Goal: Information Seeking & Learning: Learn about a topic

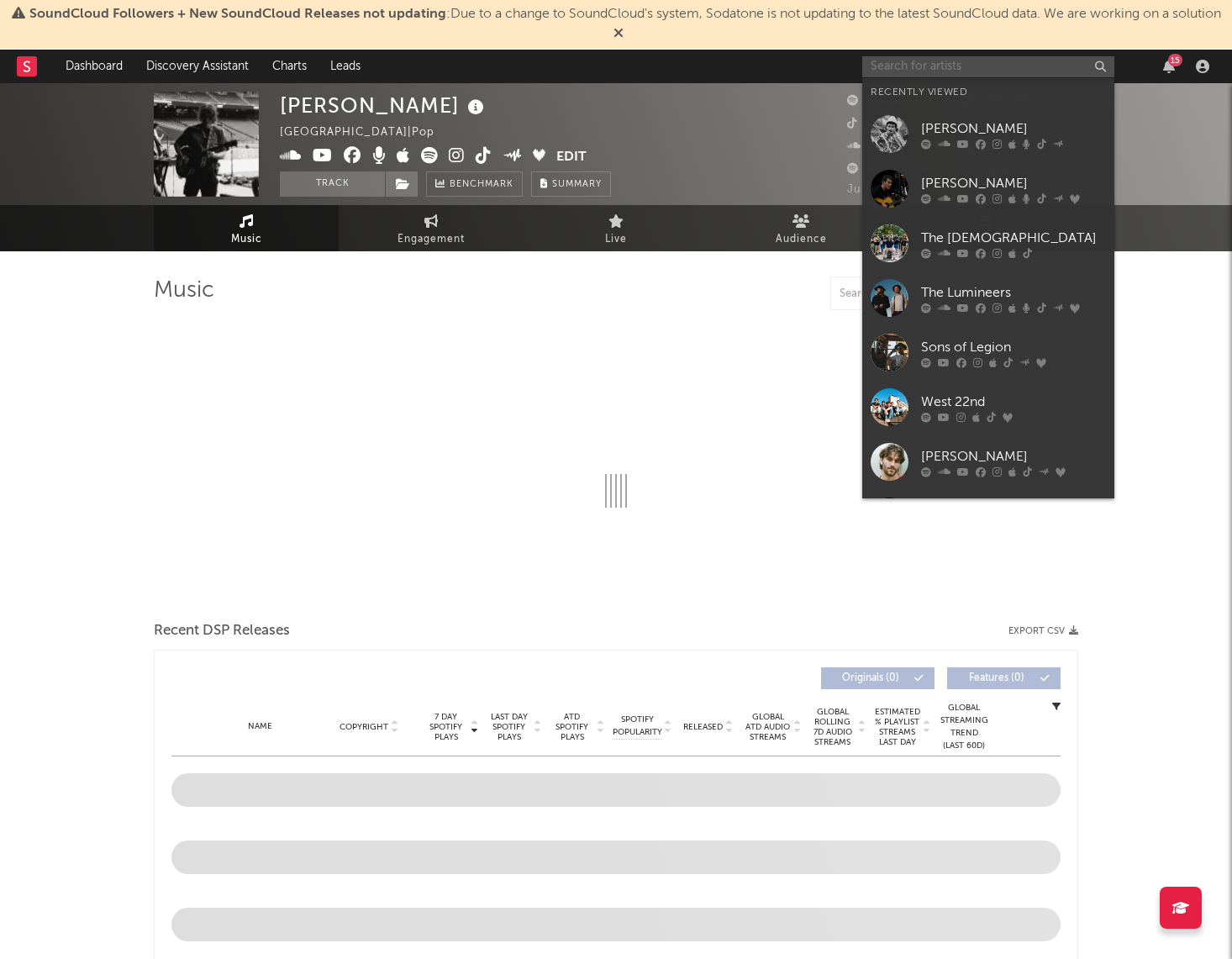
click at [979, 67] on input "text" at bounding box center [989, 67] width 252 height 21
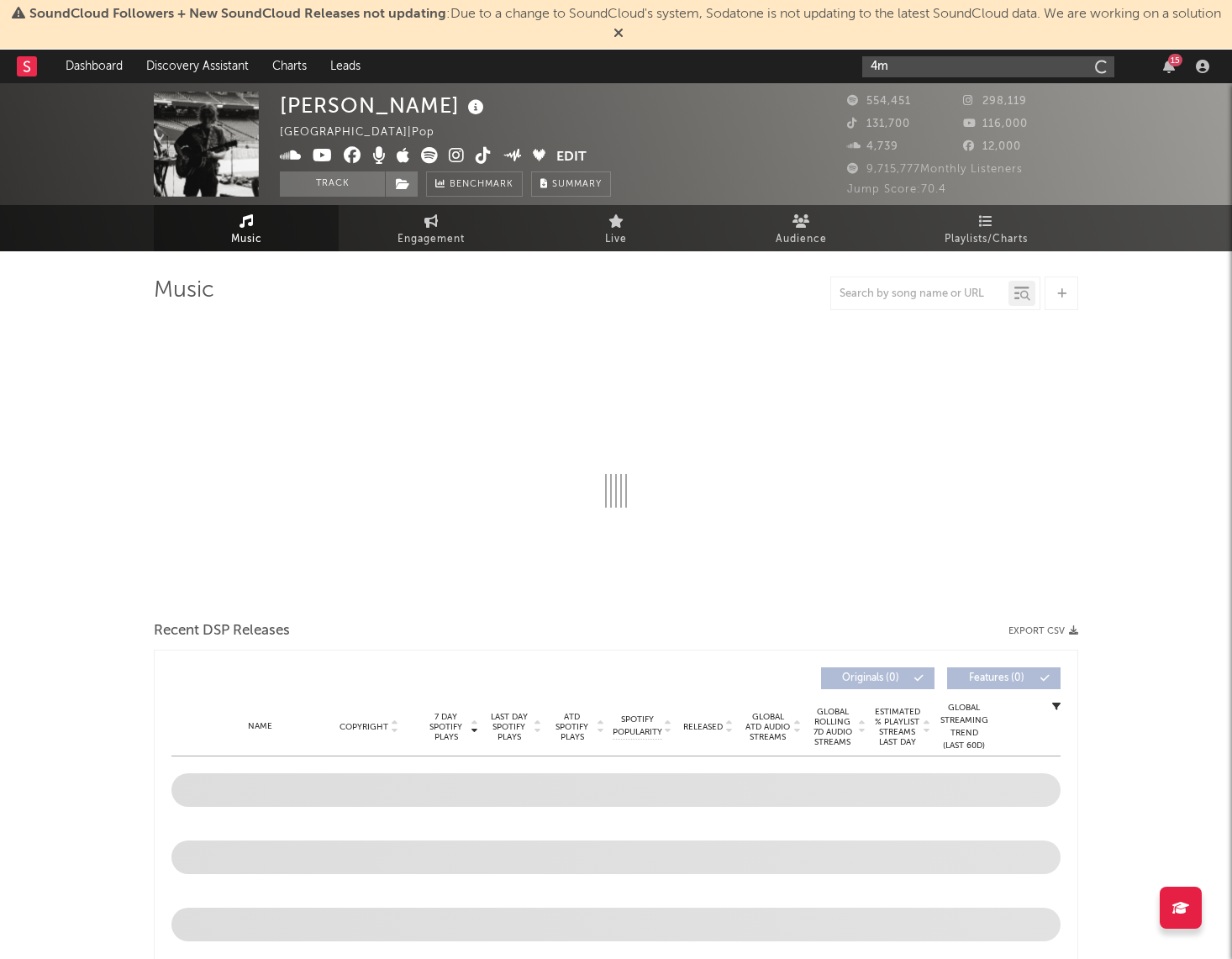
type input "4"
select select "6m"
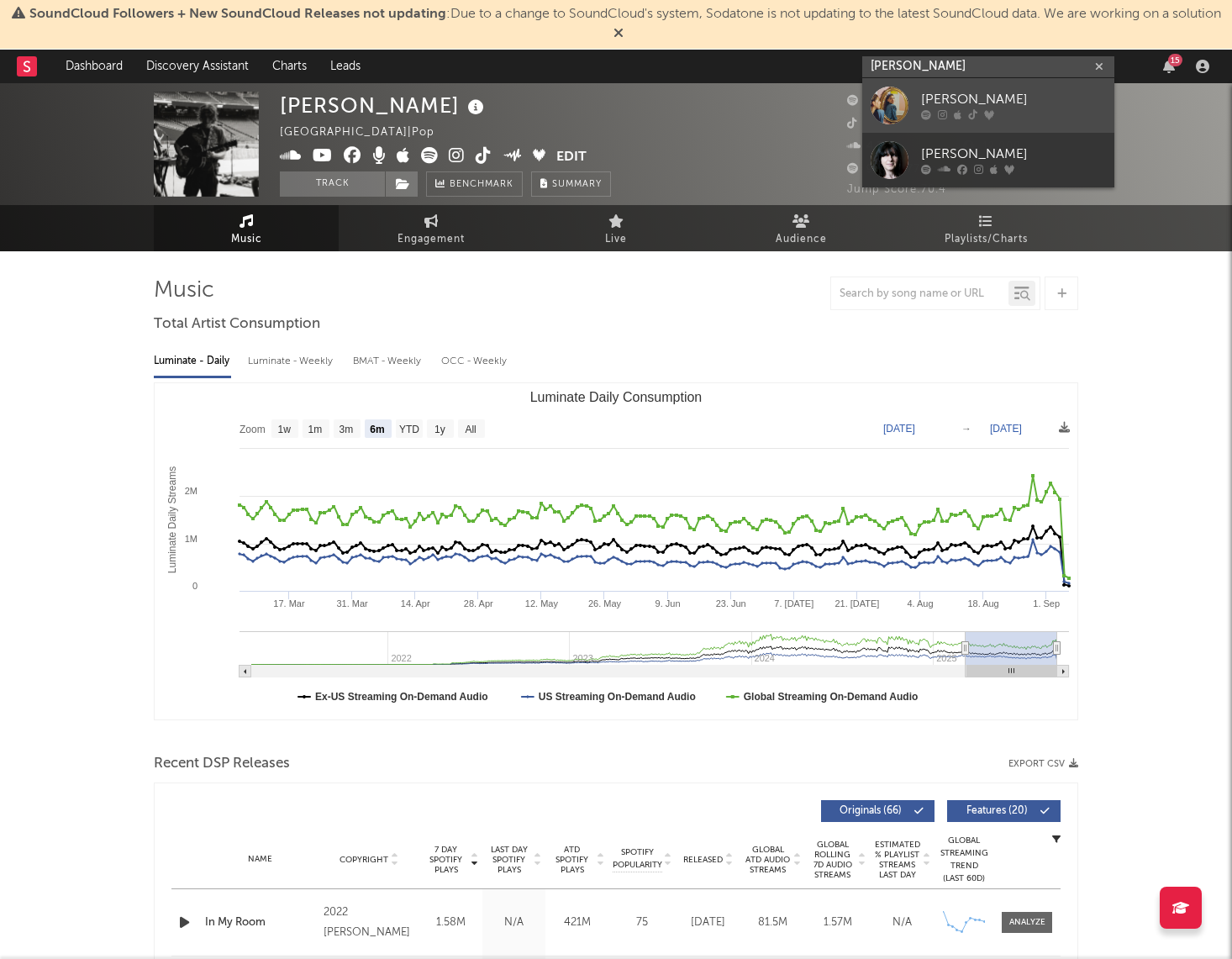
type input "[PERSON_NAME]"
click at [1013, 107] on div "[PERSON_NAME]" at bounding box center [1013, 100] width 185 height 20
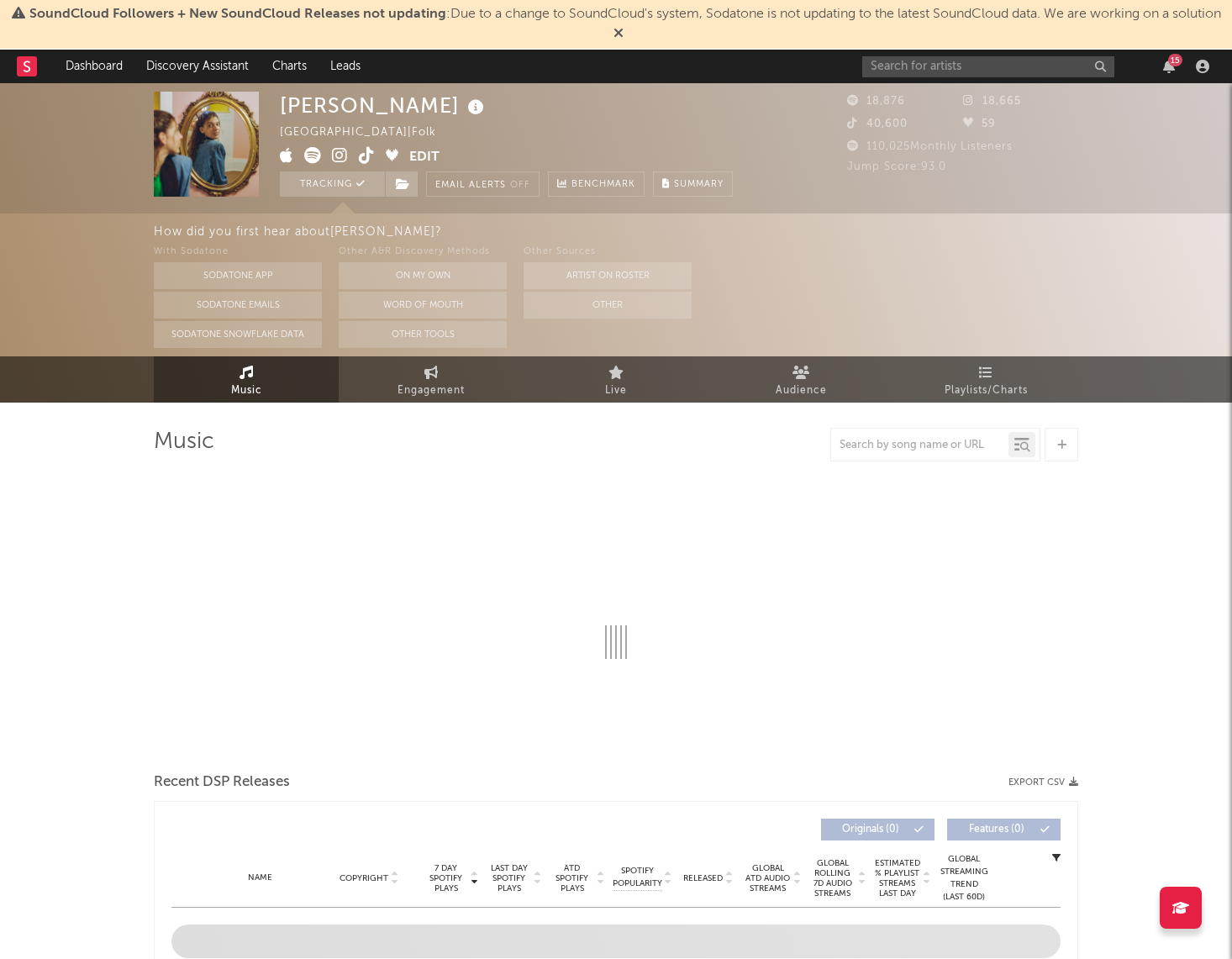
select select "6m"
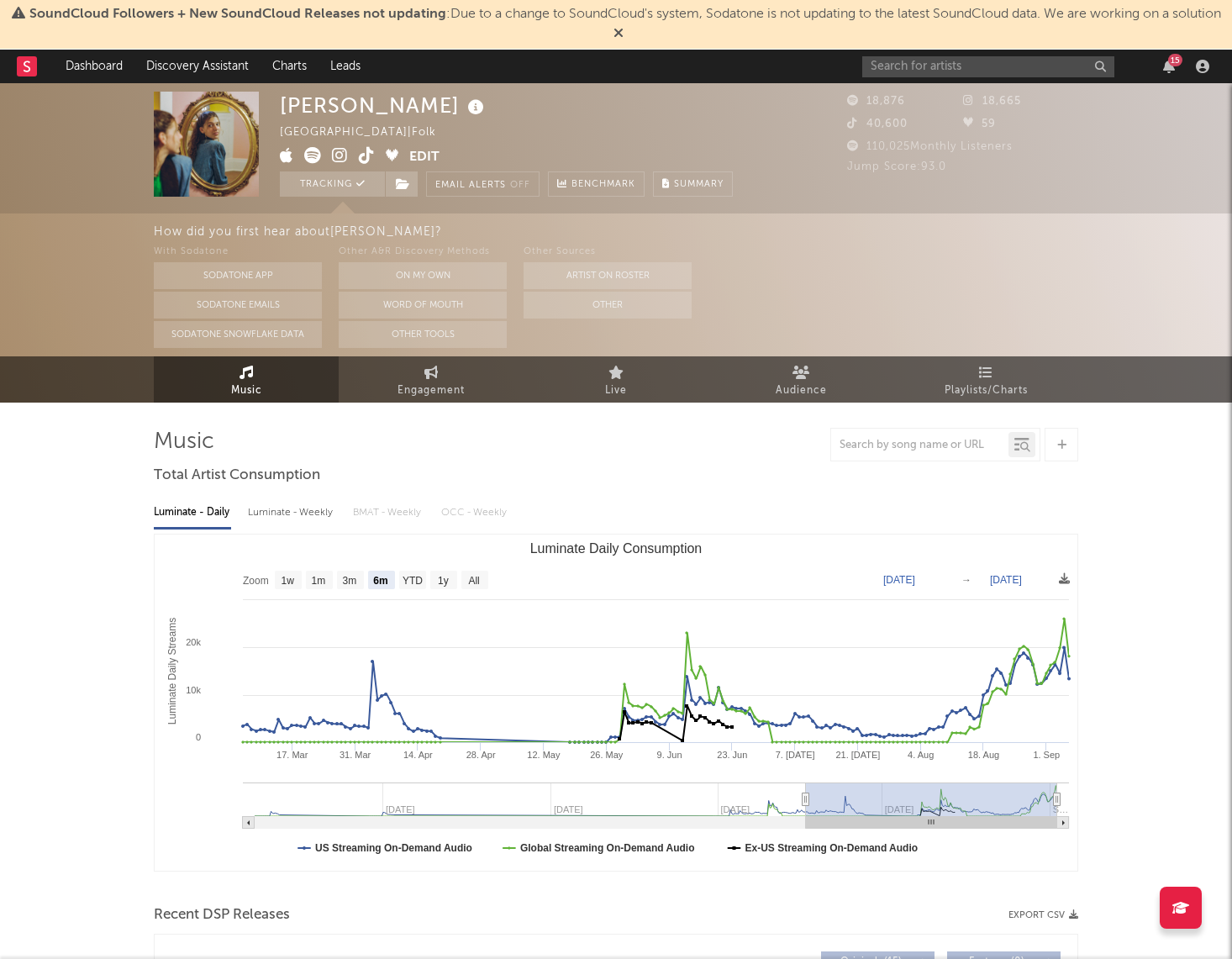
click at [302, 521] on div "Luminate - Weekly" at bounding box center [292, 513] width 88 height 28
select select "6m"
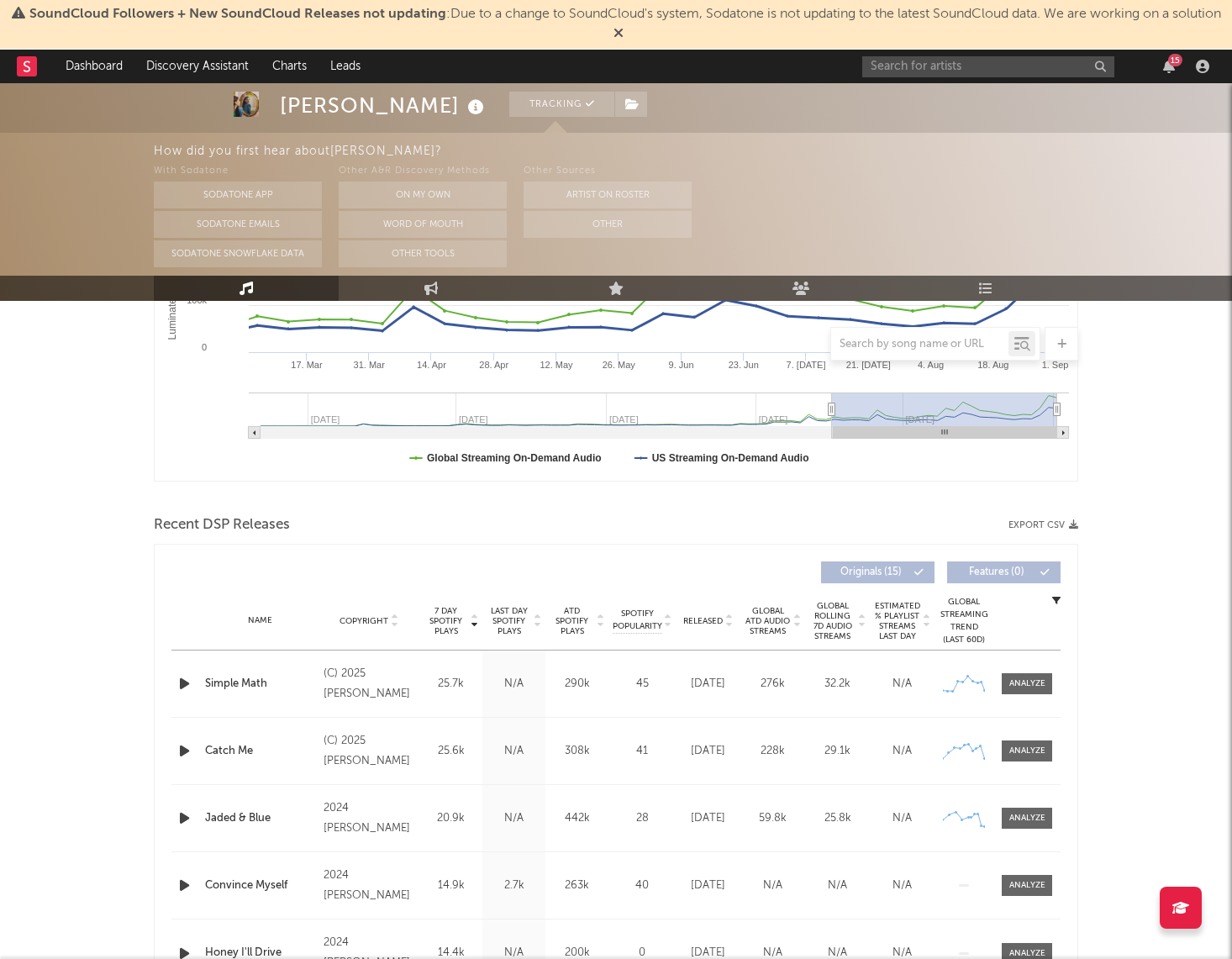
scroll to position [546, 0]
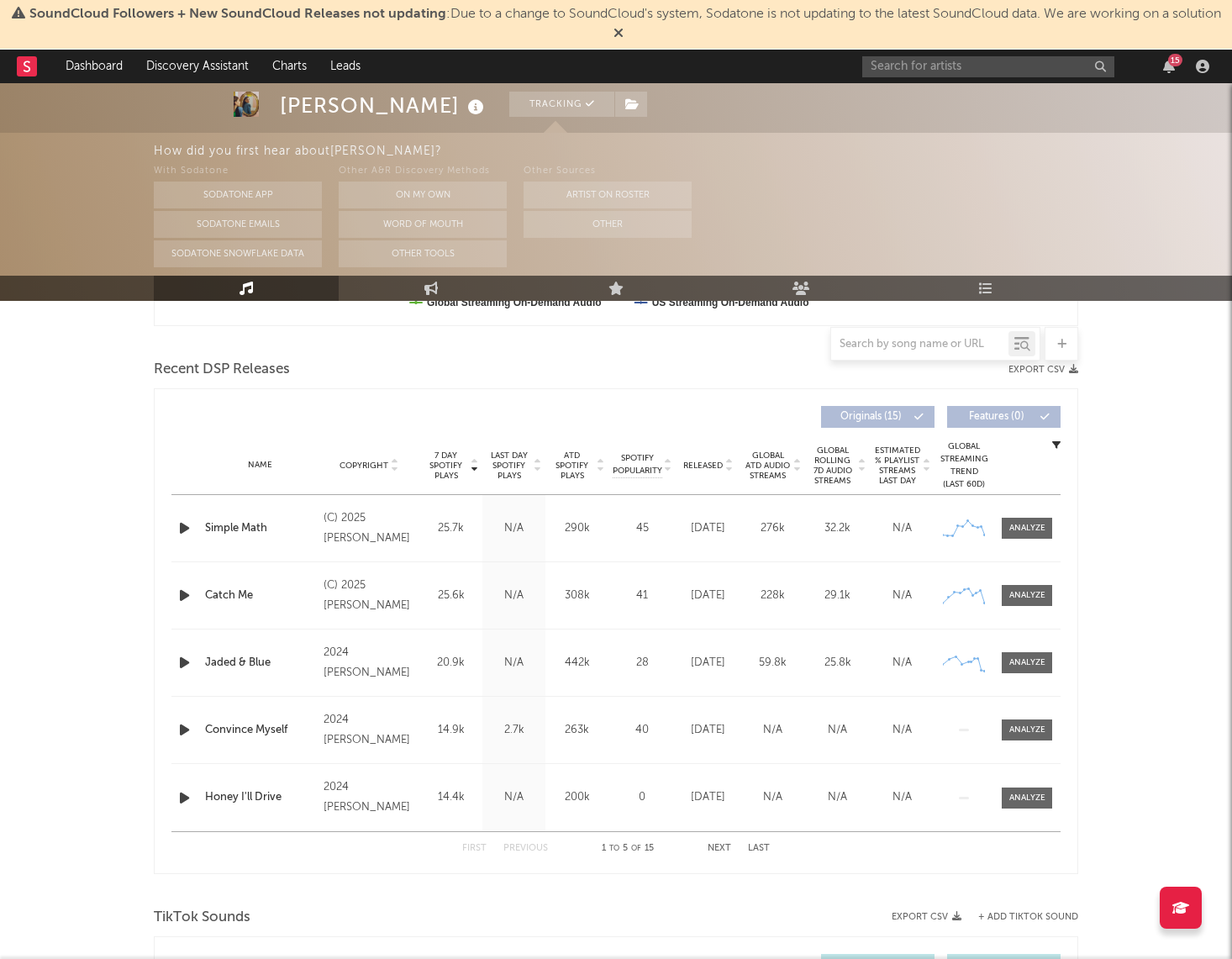
click at [447, 458] on span "7 Day Spotify Plays" at bounding box center [446, 465] width 45 height 30
click at [534, 453] on div at bounding box center [536, 465] width 10 height 30
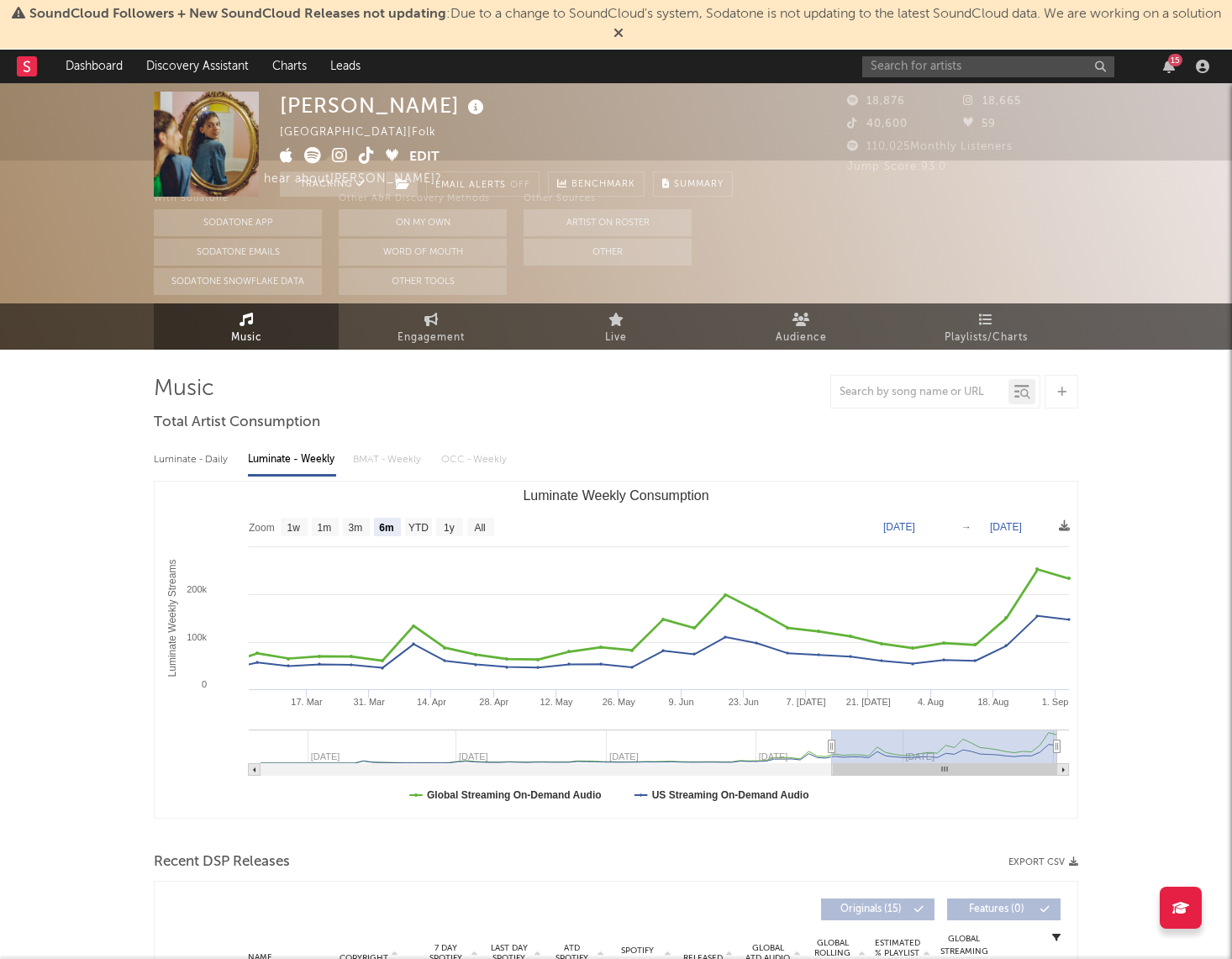
scroll to position [0, 0]
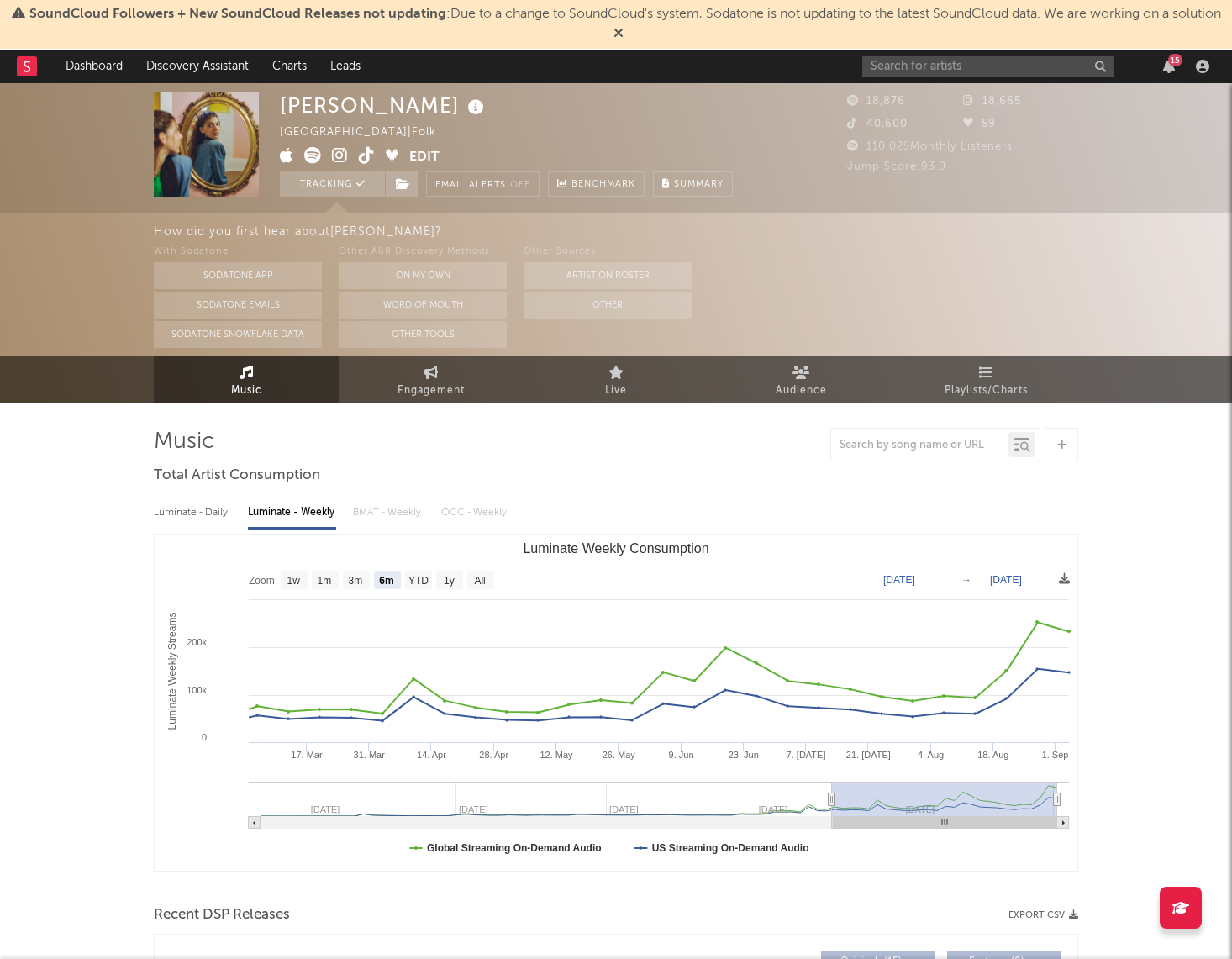
click at [884, 78] on div "15" at bounding box center [1039, 66] width 353 height 33
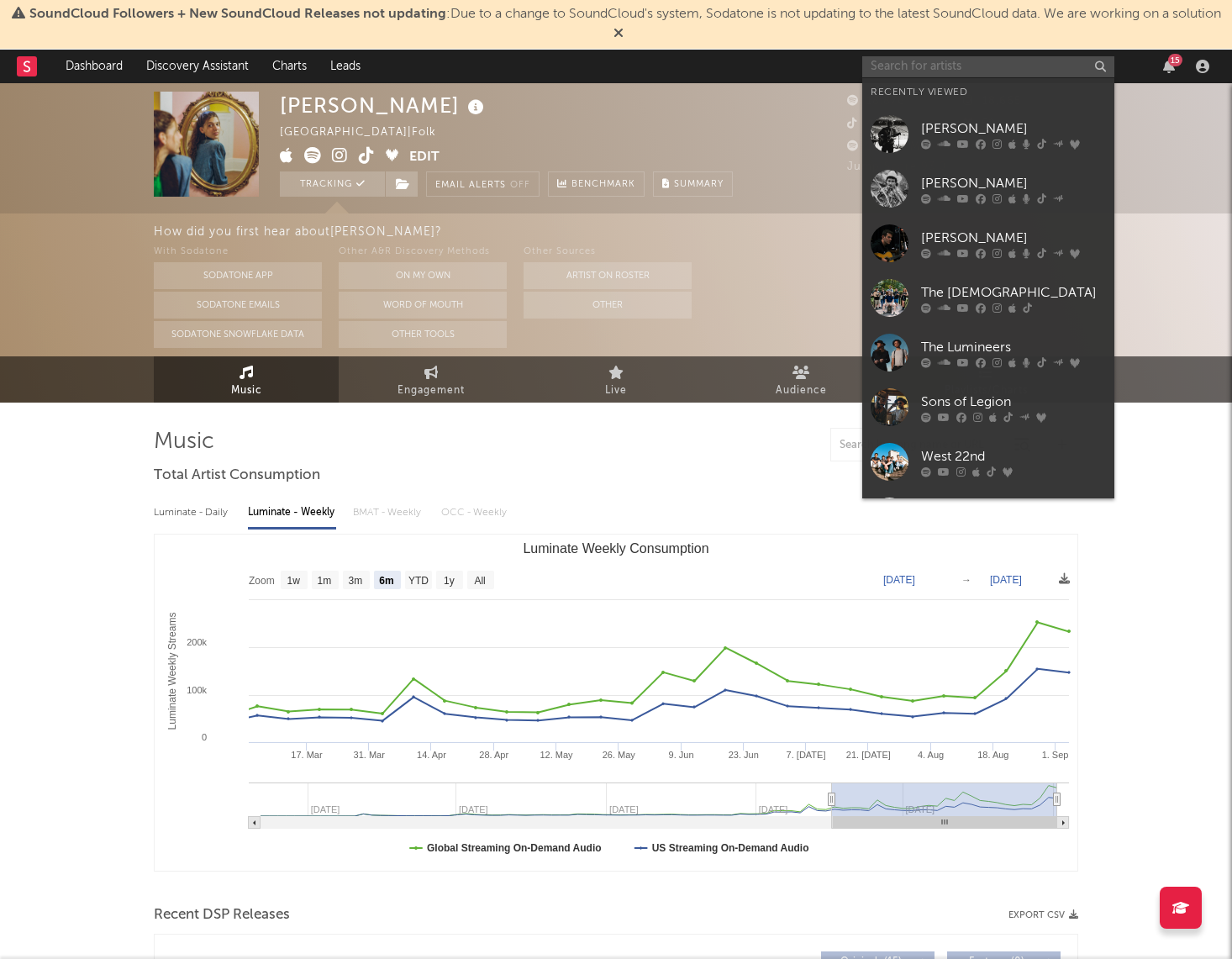
click at [893, 69] on input "text" at bounding box center [989, 67] width 252 height 21
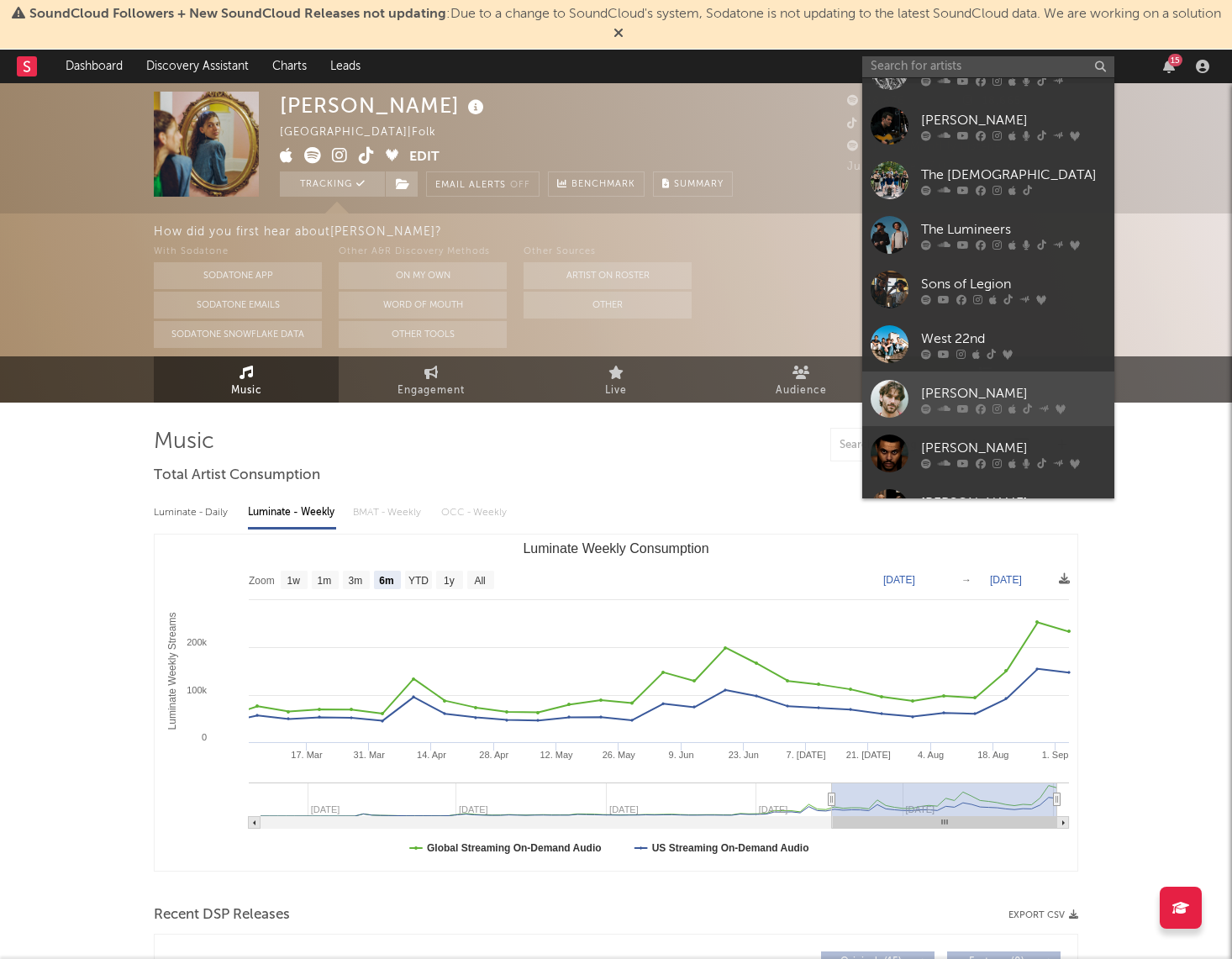
click at [951, 383] on div "[PERSON_NAME]" at bounding box center [1013, 393] width 185 height 20
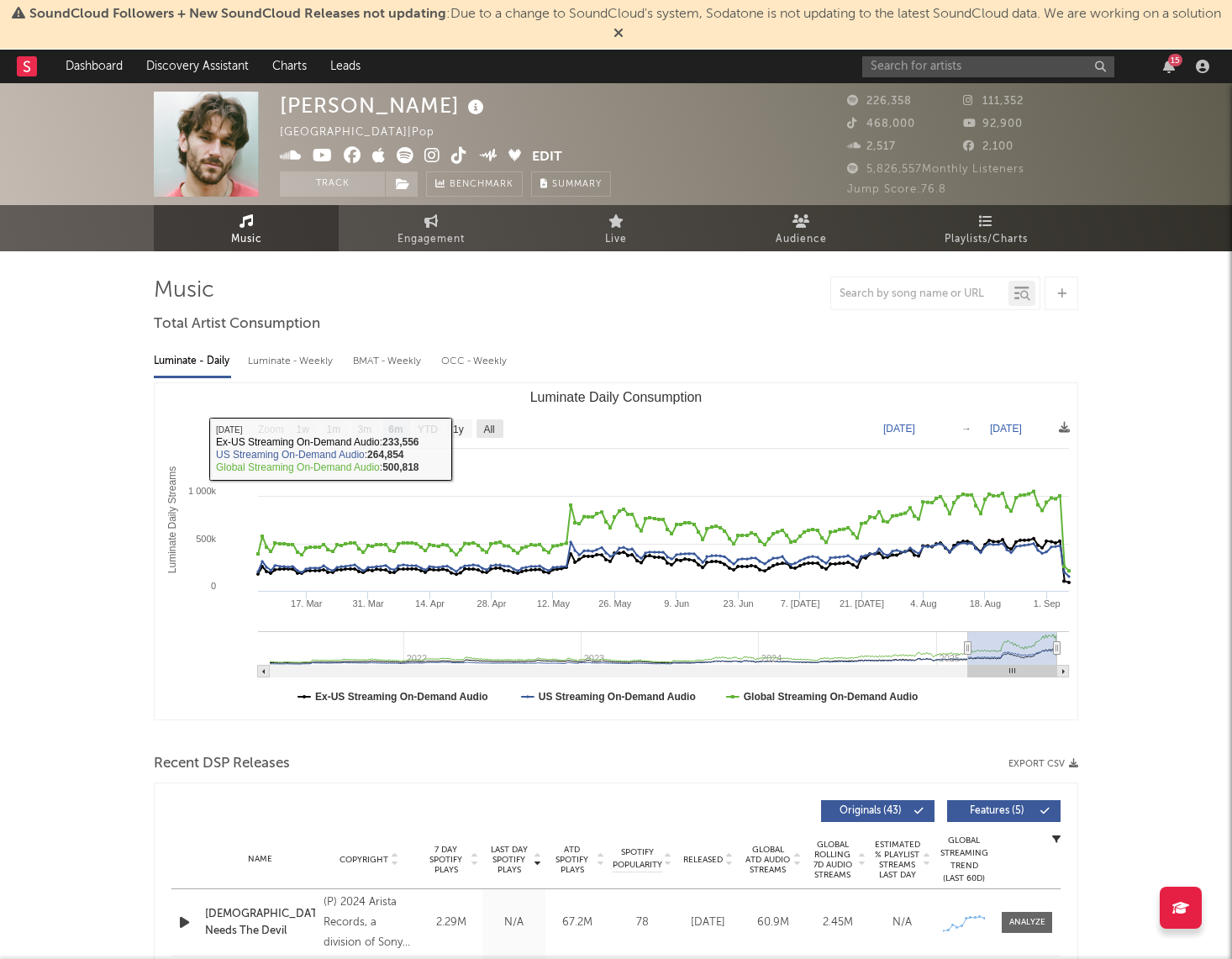
click at [487, 424] on text "All" at bounding box center [488, 429] width 11 height 11
select select "All"
type input "[DATE]"
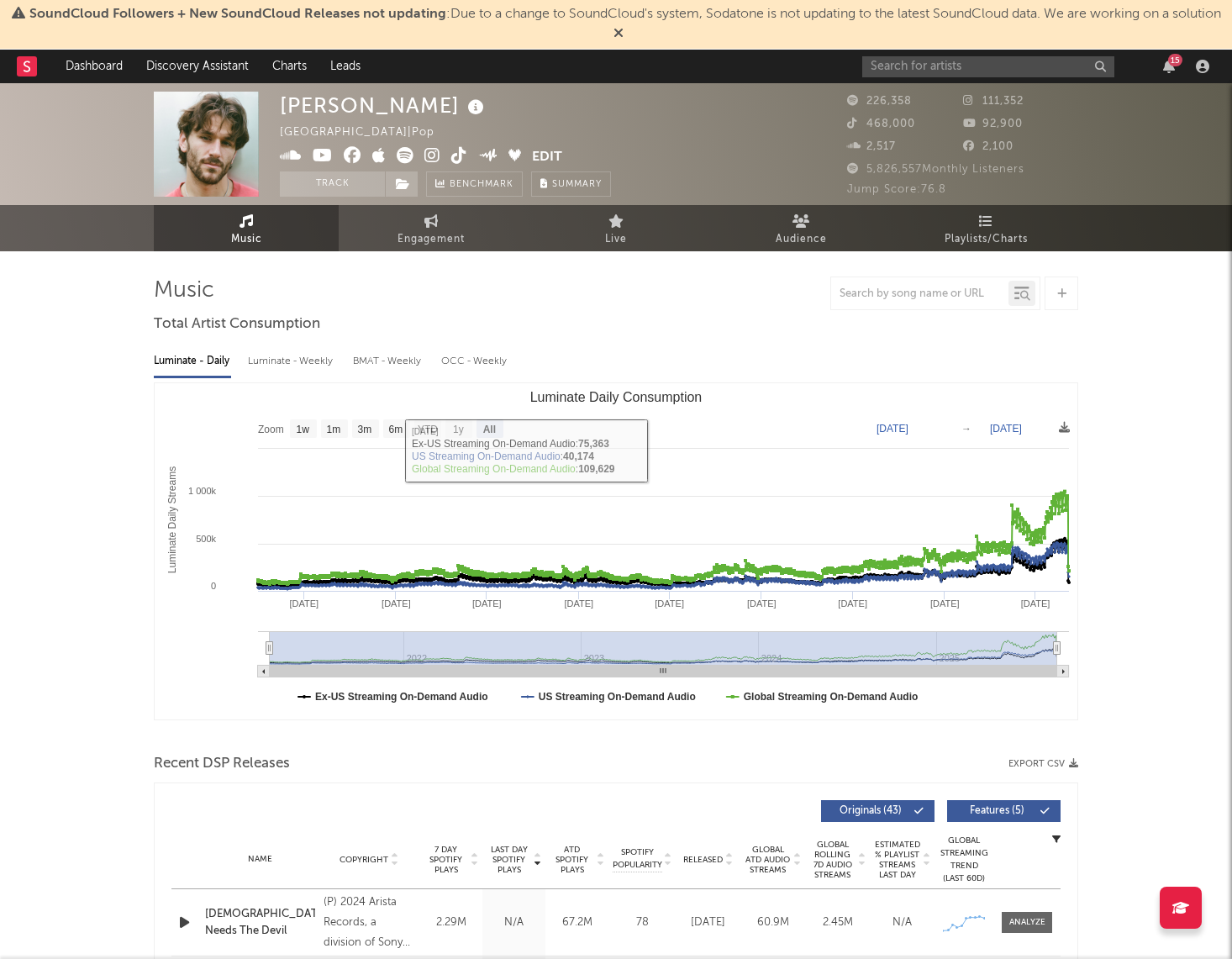
click at [321, 369] on div "Luminate - Weekly" at bounding box center [292, 361] width 88 height 28
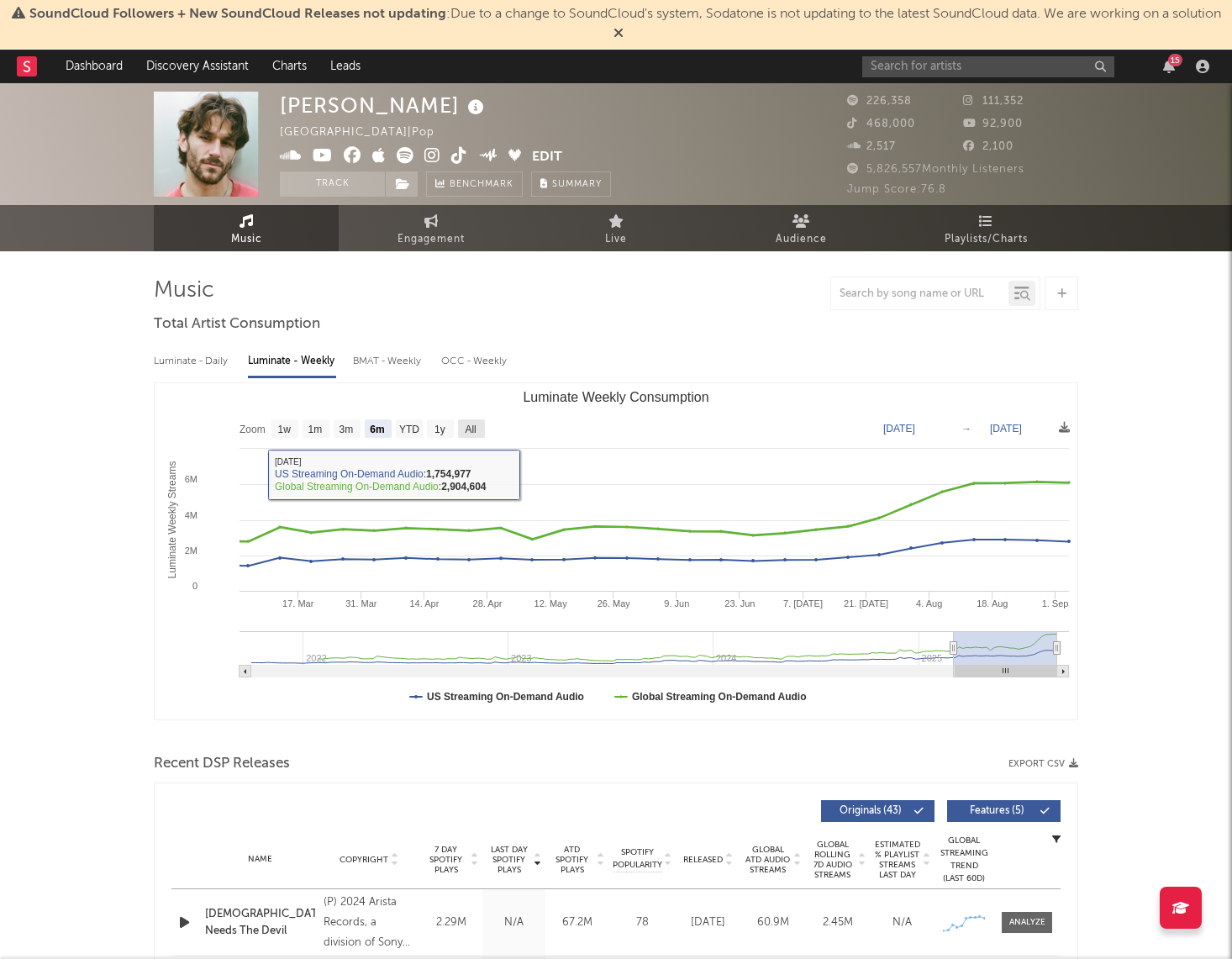
click at [467, 424] on text "All" at bounding box center [471, 429] width 11 height 11
select select "All"
type input "[DATE]"
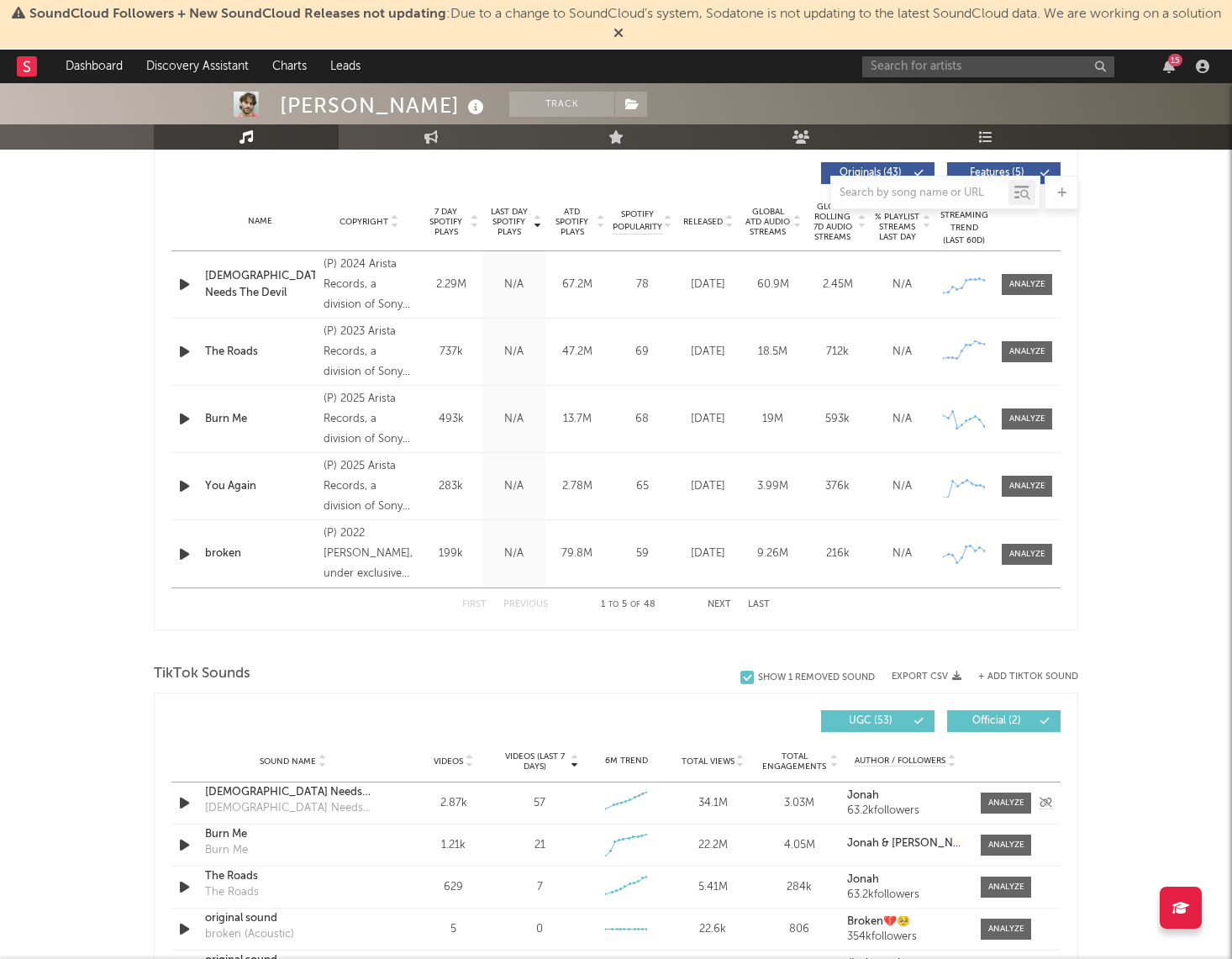
scroll to position [626, 0]
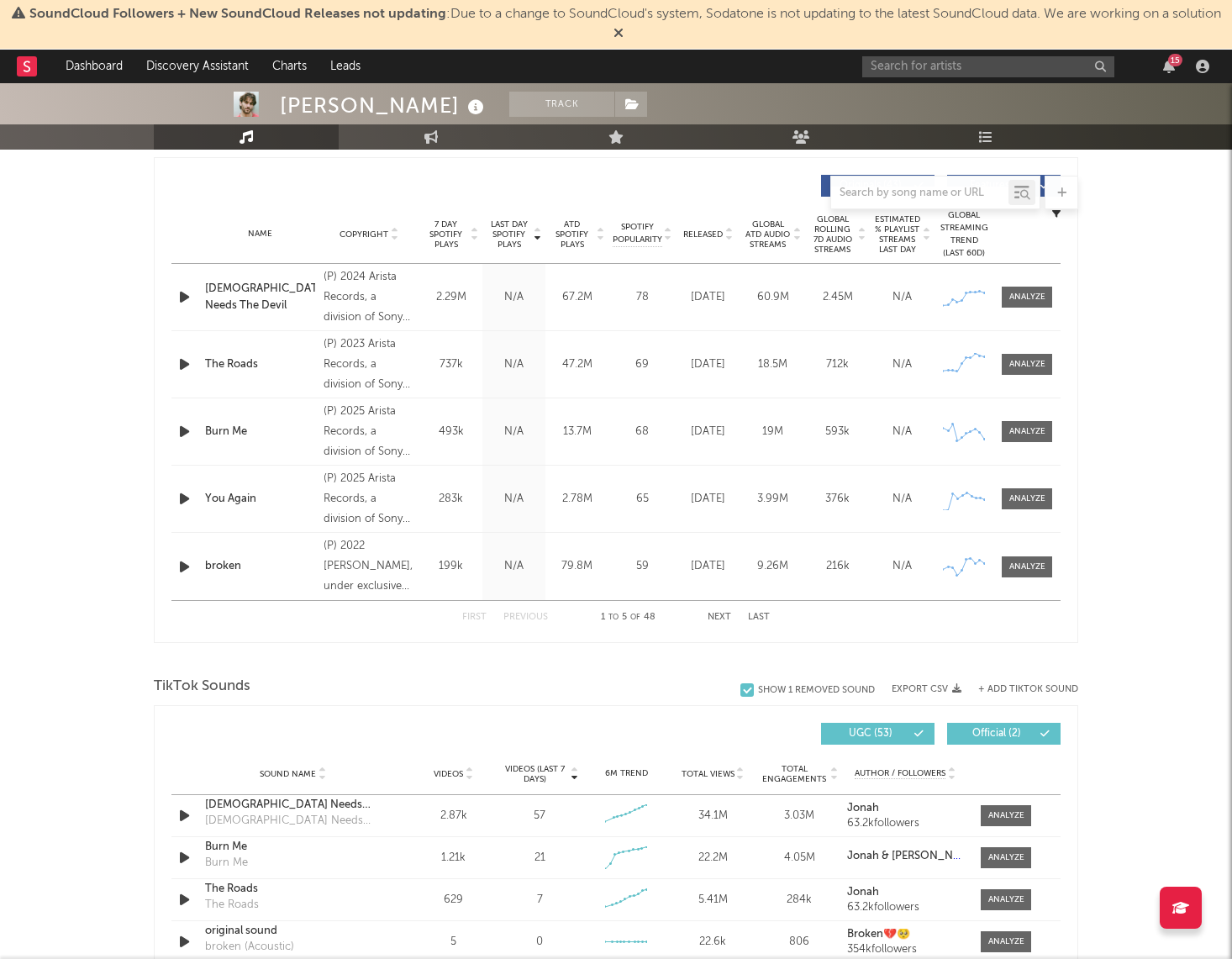
click at [449, 236] on span "7 Day Spotify Plays" at bounding box center [446, 234] width 45 height 30
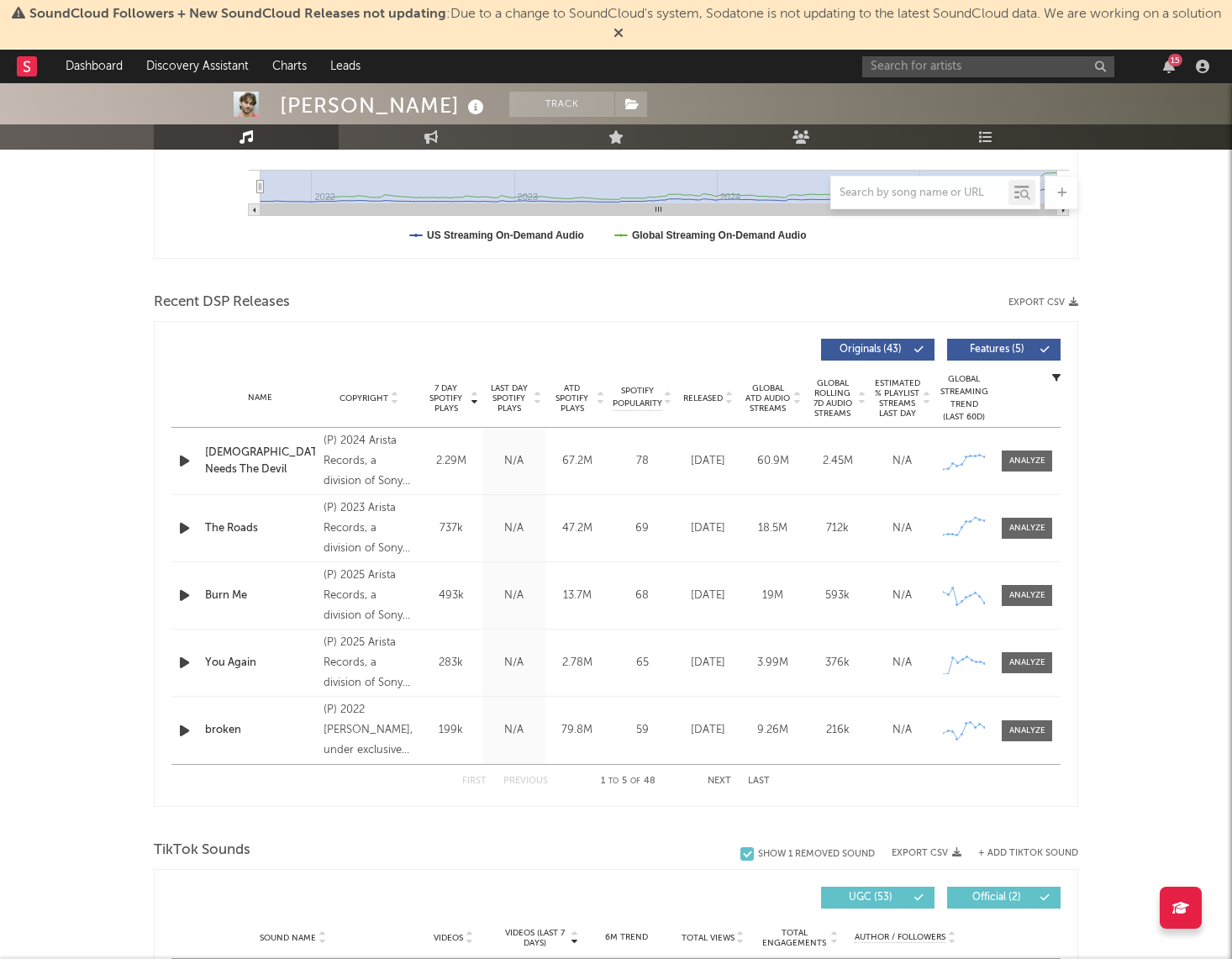
scroll to position [0, 0]
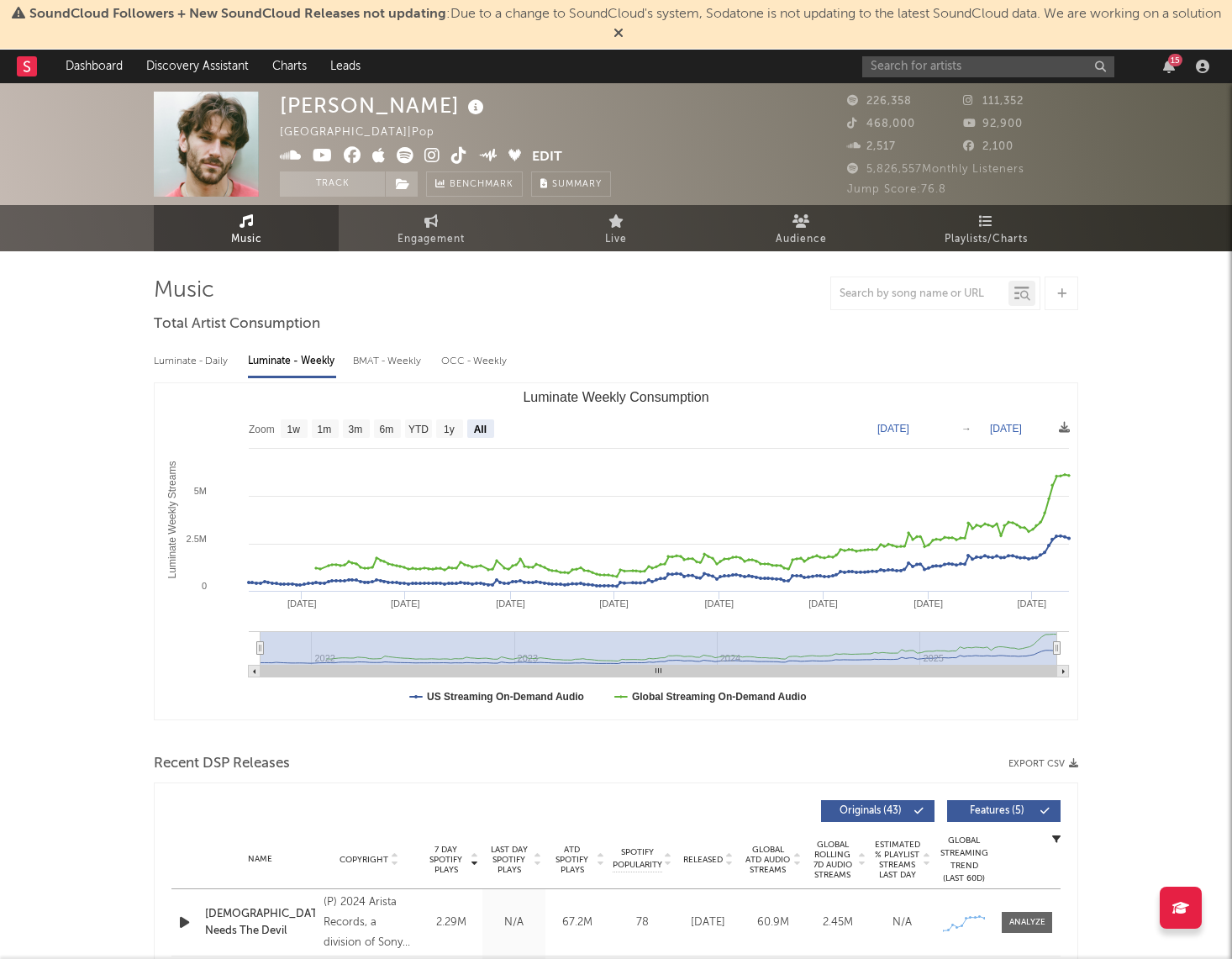
click at [1178, 69] on div "15" at bounding box center [1169, 66] width 26 height 13
click at [1164, 63] on icon "button" at bounding box center [1169, 66] width 11 height 13
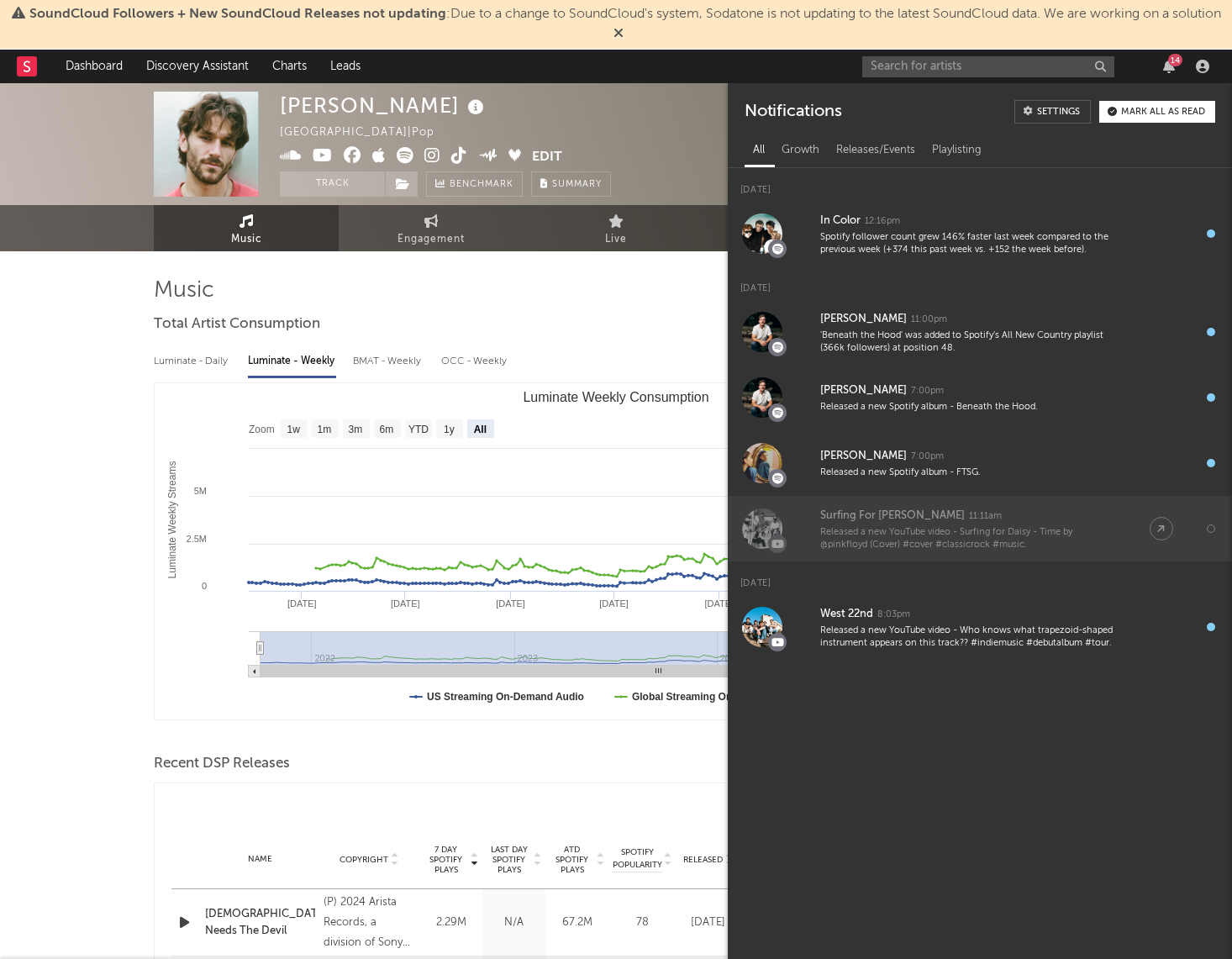
click at [884, 530] on div "Released a new YouTube video - Surfing for Daisy - Time by @pinkfloyd (Cover) #…" at bounding box center [969, 539] width 296 height 26
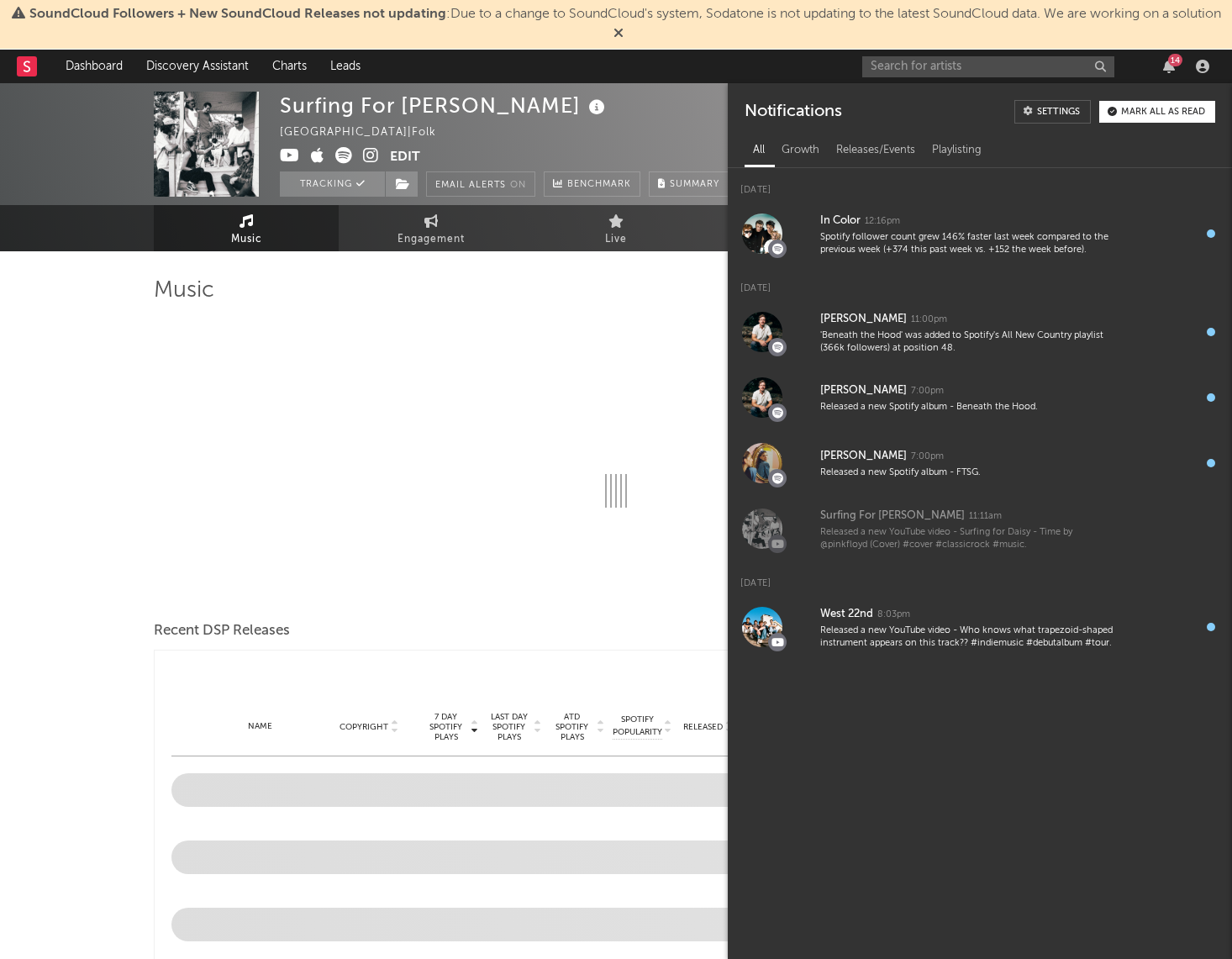
select select "6m"
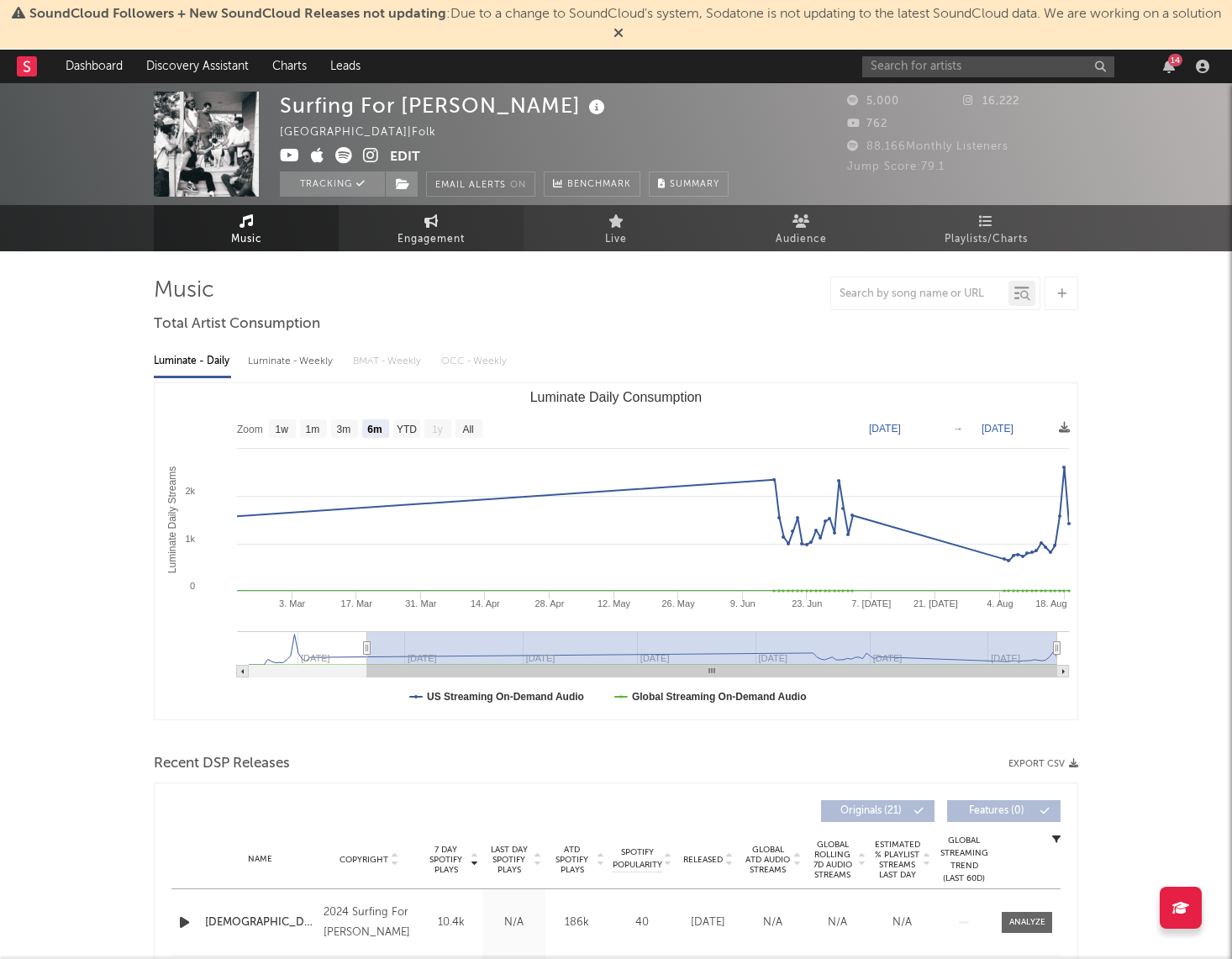
click at [454, 234] on span "Engagement" at bounding box center [431, 239] width 67 height 20
select select "1w"
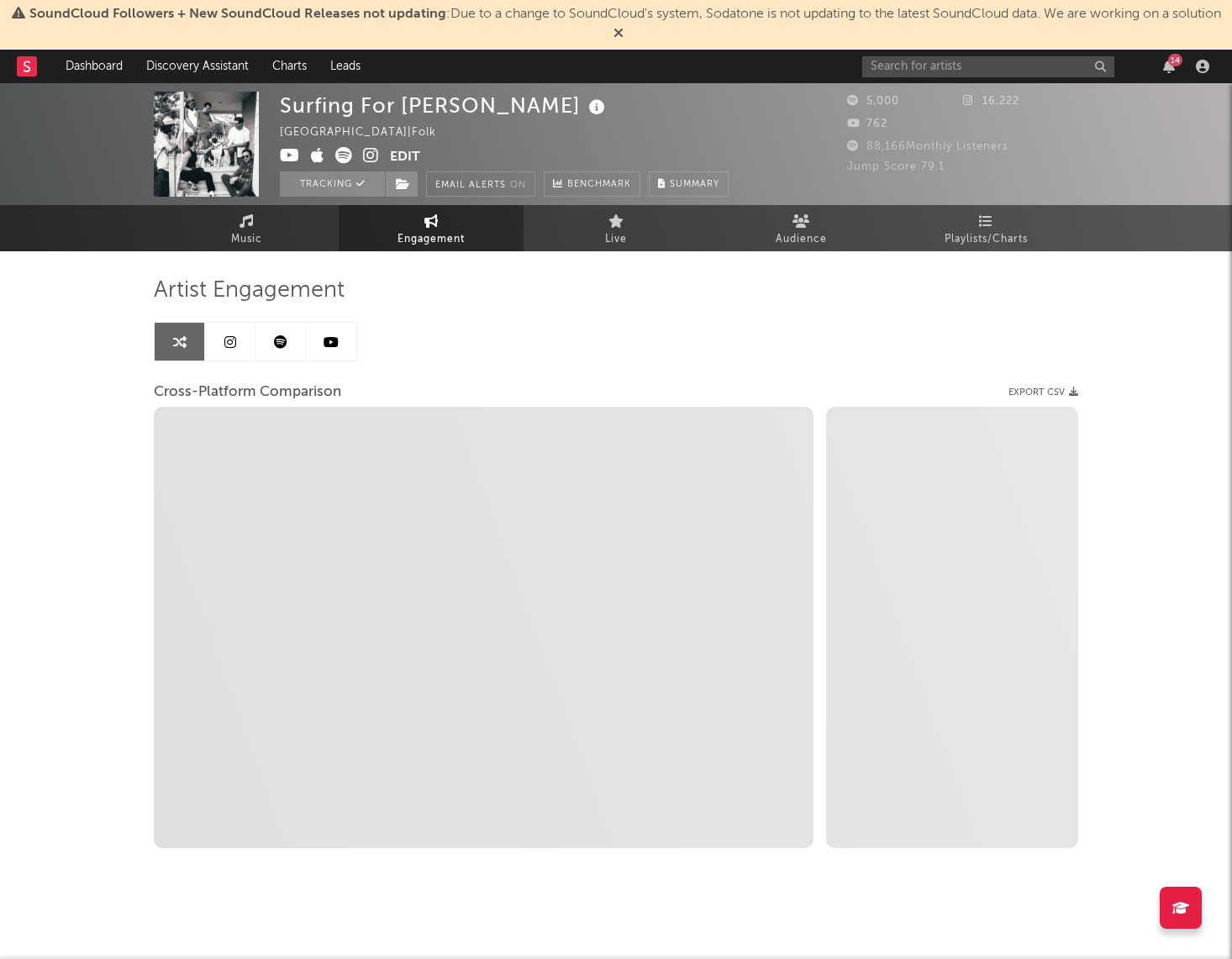
select select "1m"
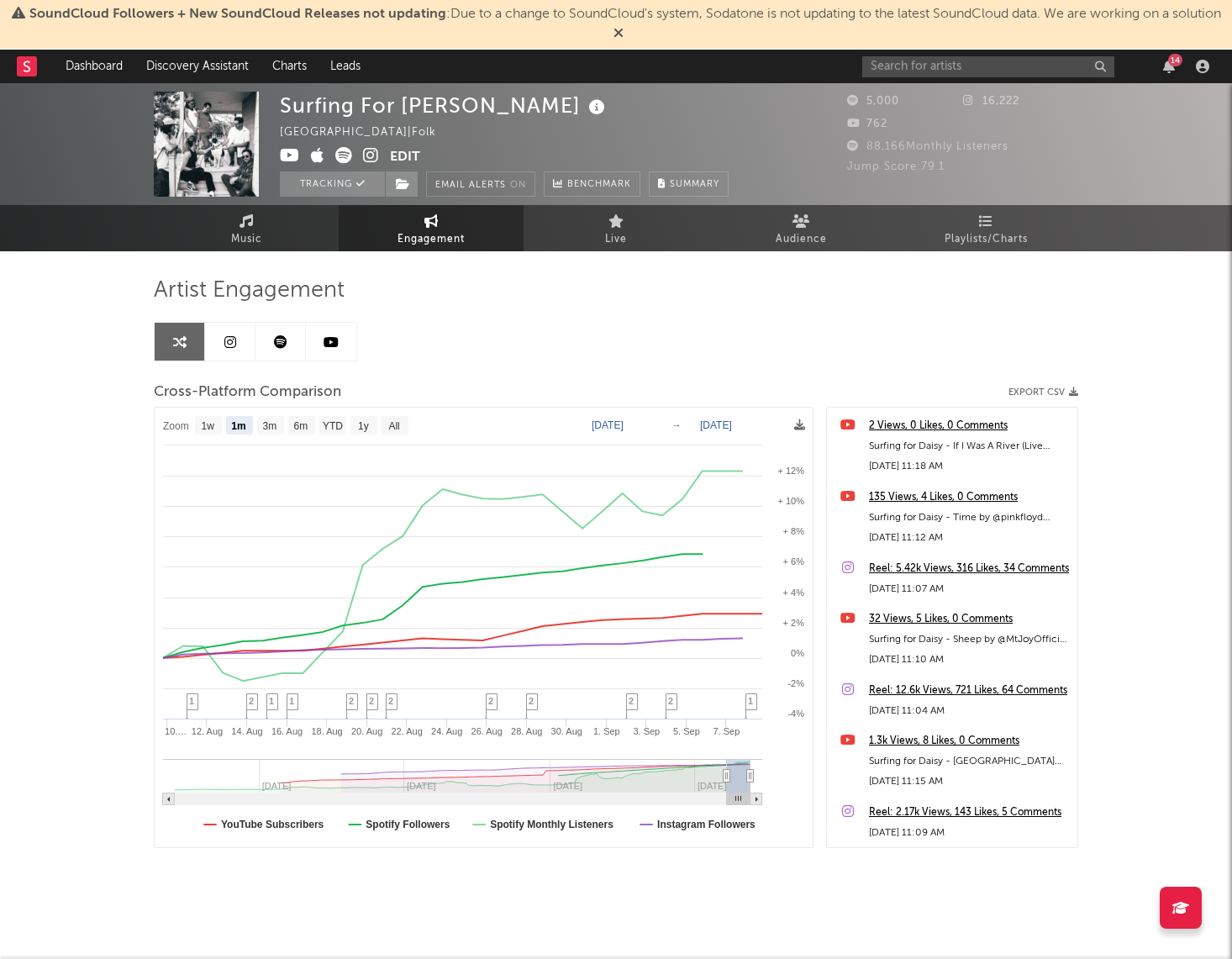
click at [981, 422] on div "2 Views, 0 Likes, 0 Comments" at bounding box center [969, 426] width 200 height 20
click at [954, 58] on input "text" at bounding box center [989, 67] width 252 height 21
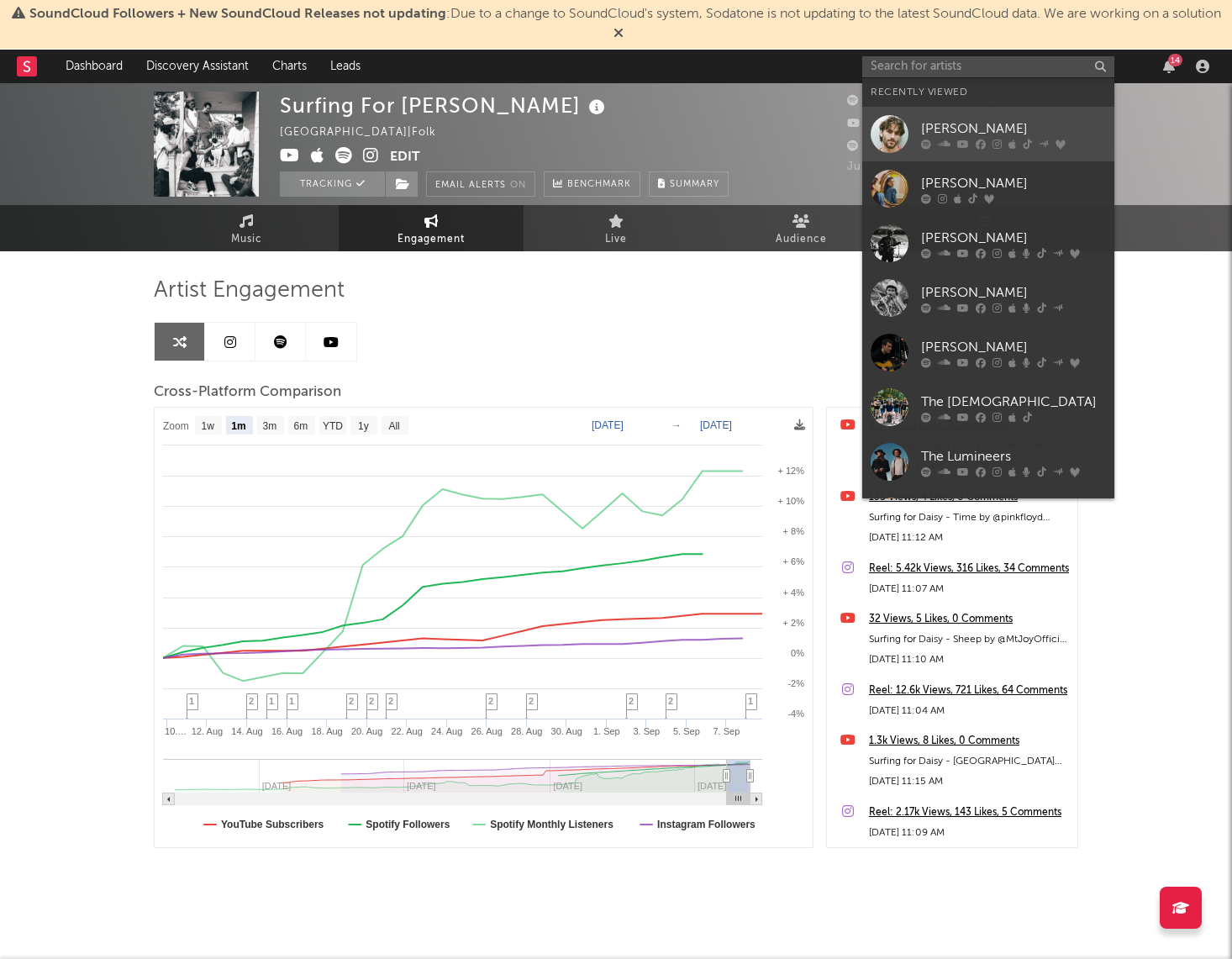
click at [957, 139] on icon at bounding box center [962, 143] width 11 height 10
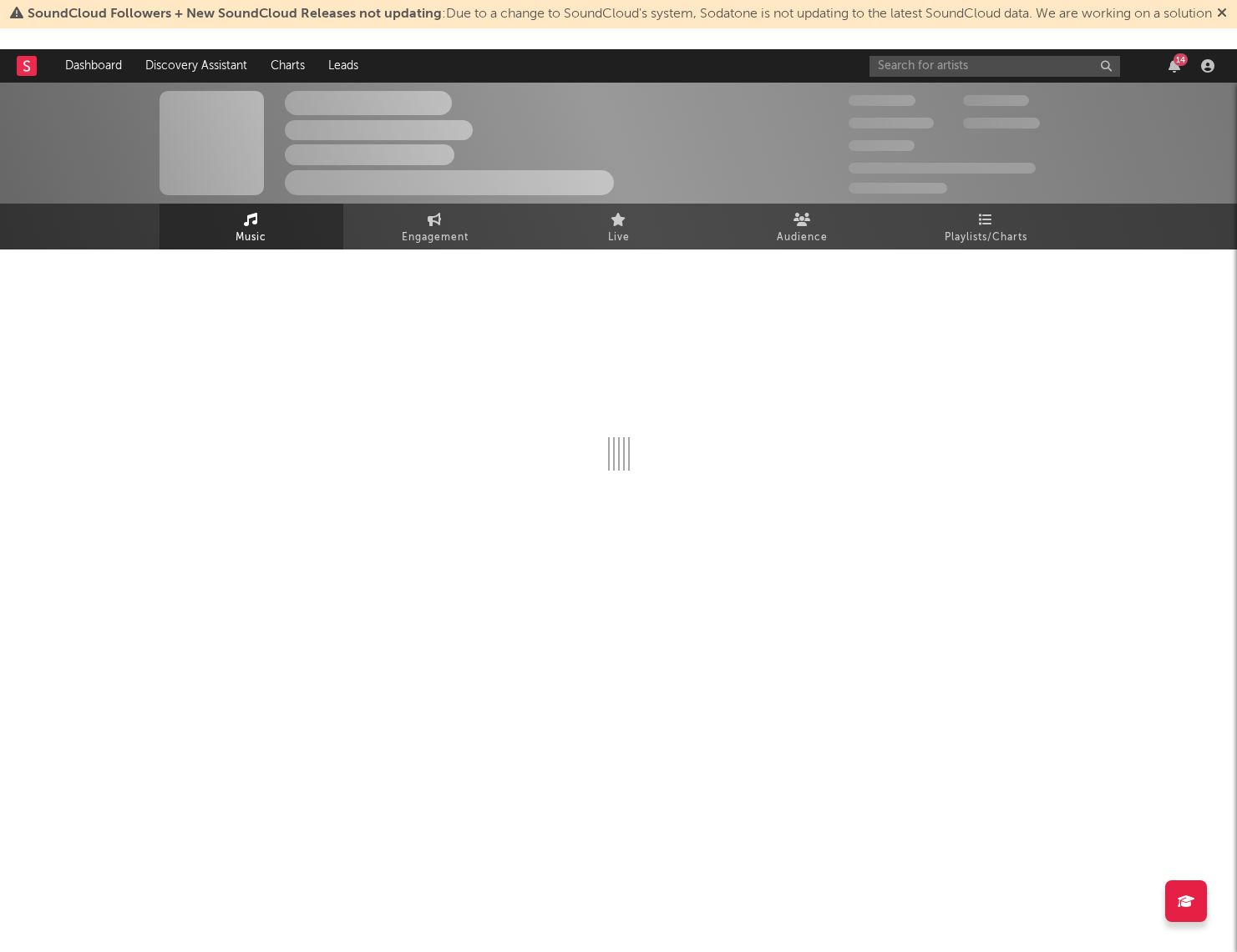
click at [460, 262] on div at bounding box center [618, 414] width 918 height 330
click at [454, 233] on span "Engagement" at bounding box center [435, 237] width 67 height 20
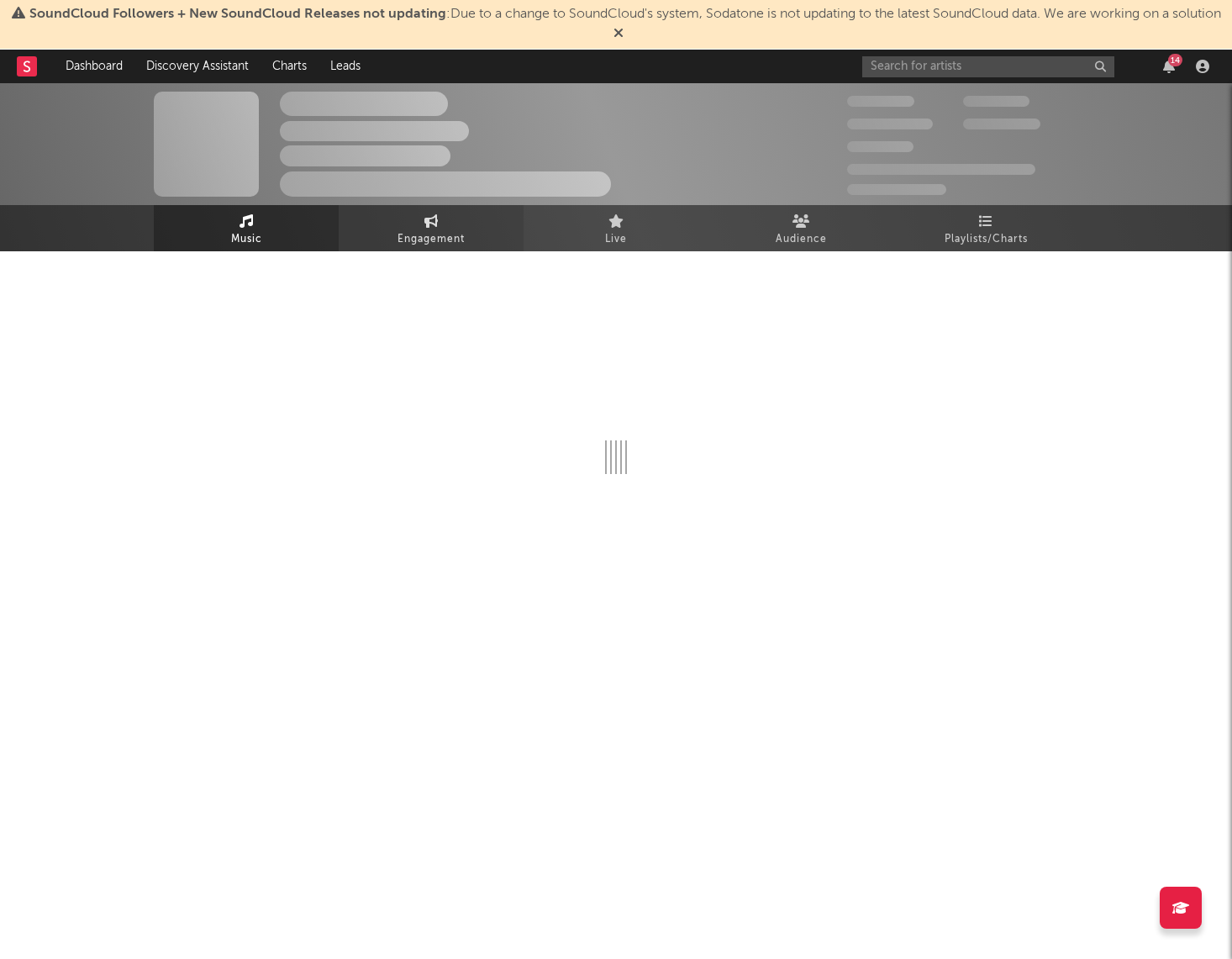
select select "1w"
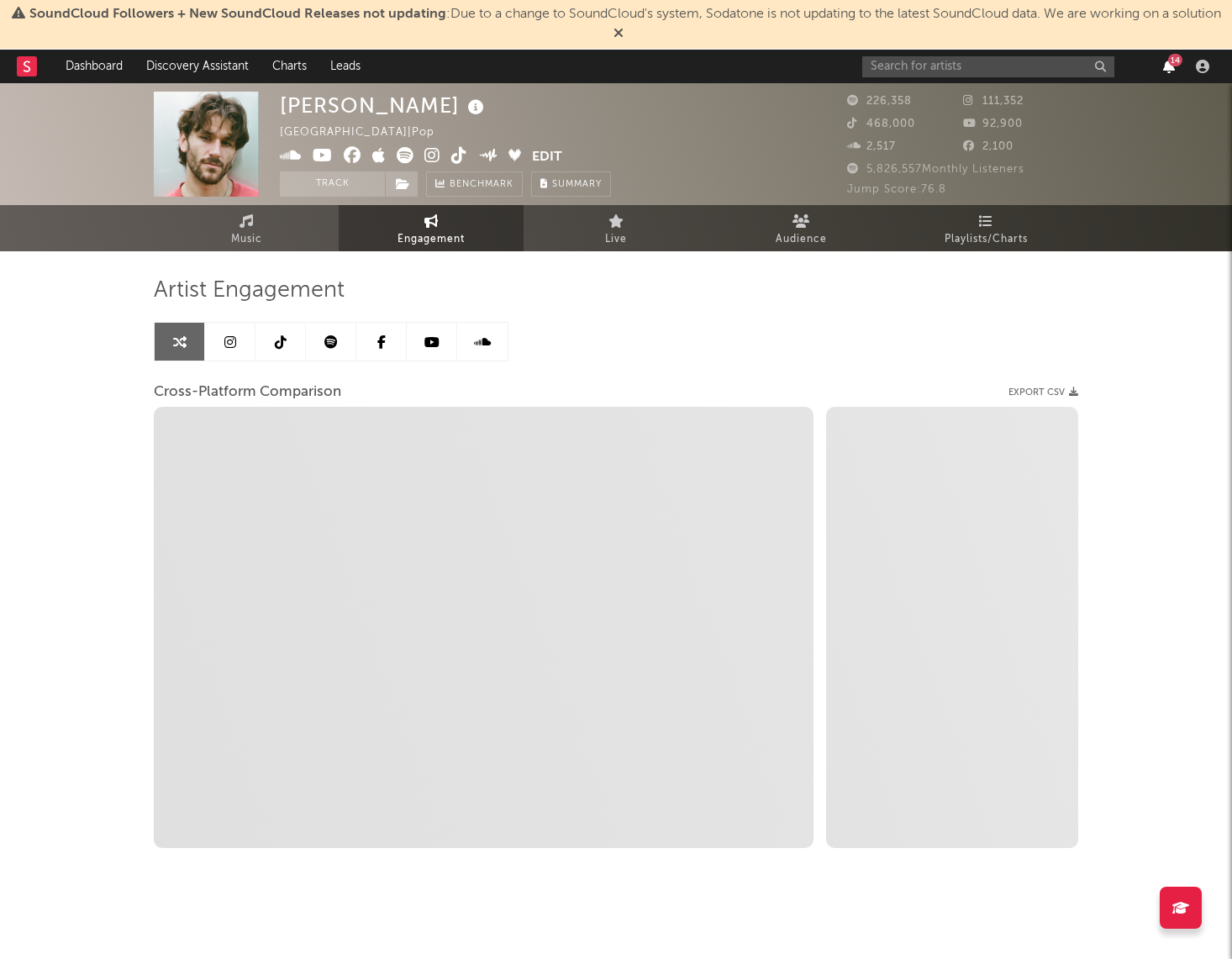
click at [1168, 69] on icon "button" at bounding box center [1169, 66] width 11 height 13
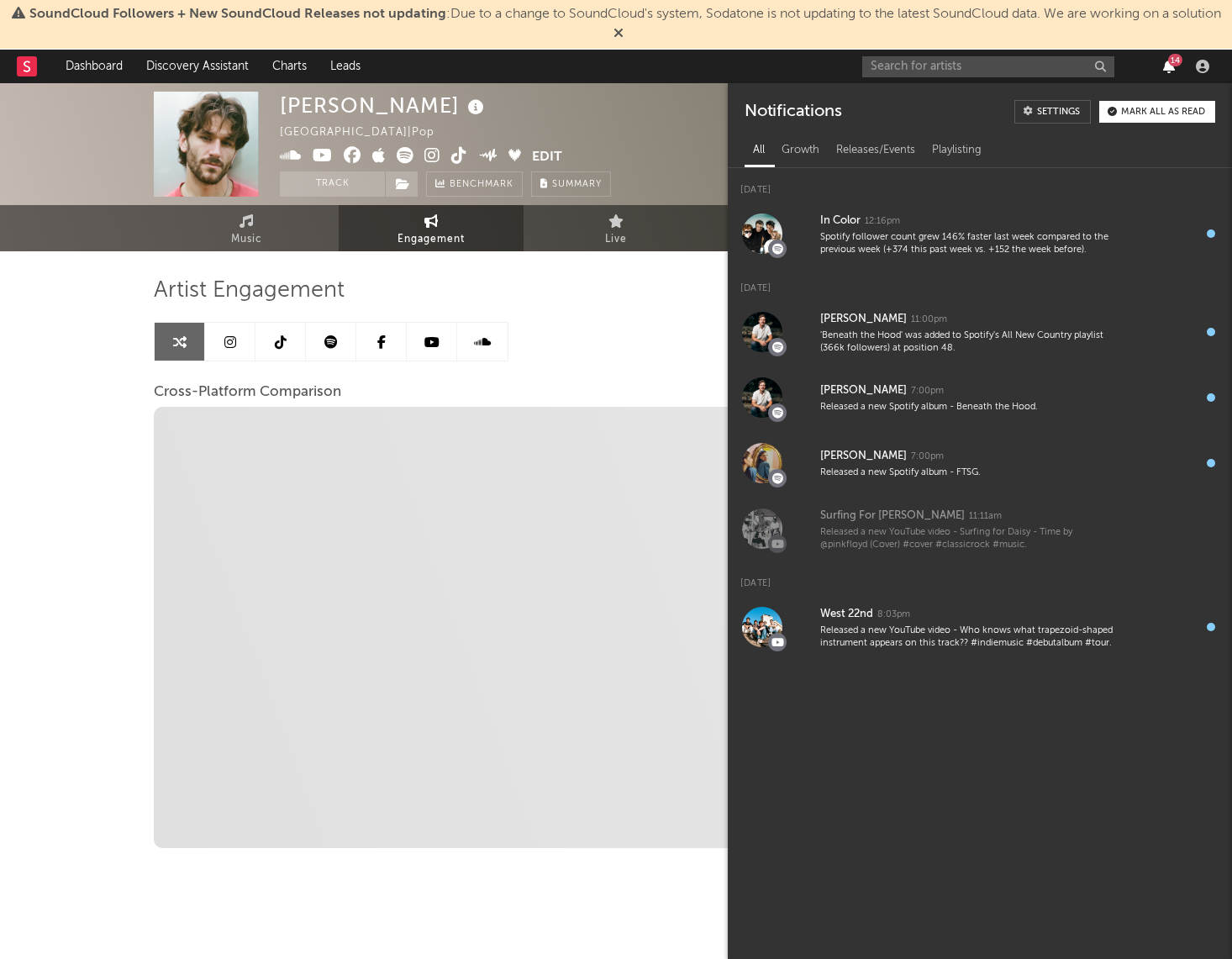
click at [1168, 69] on icon "button" at bounding box center [1169, 66] width 11 height 13
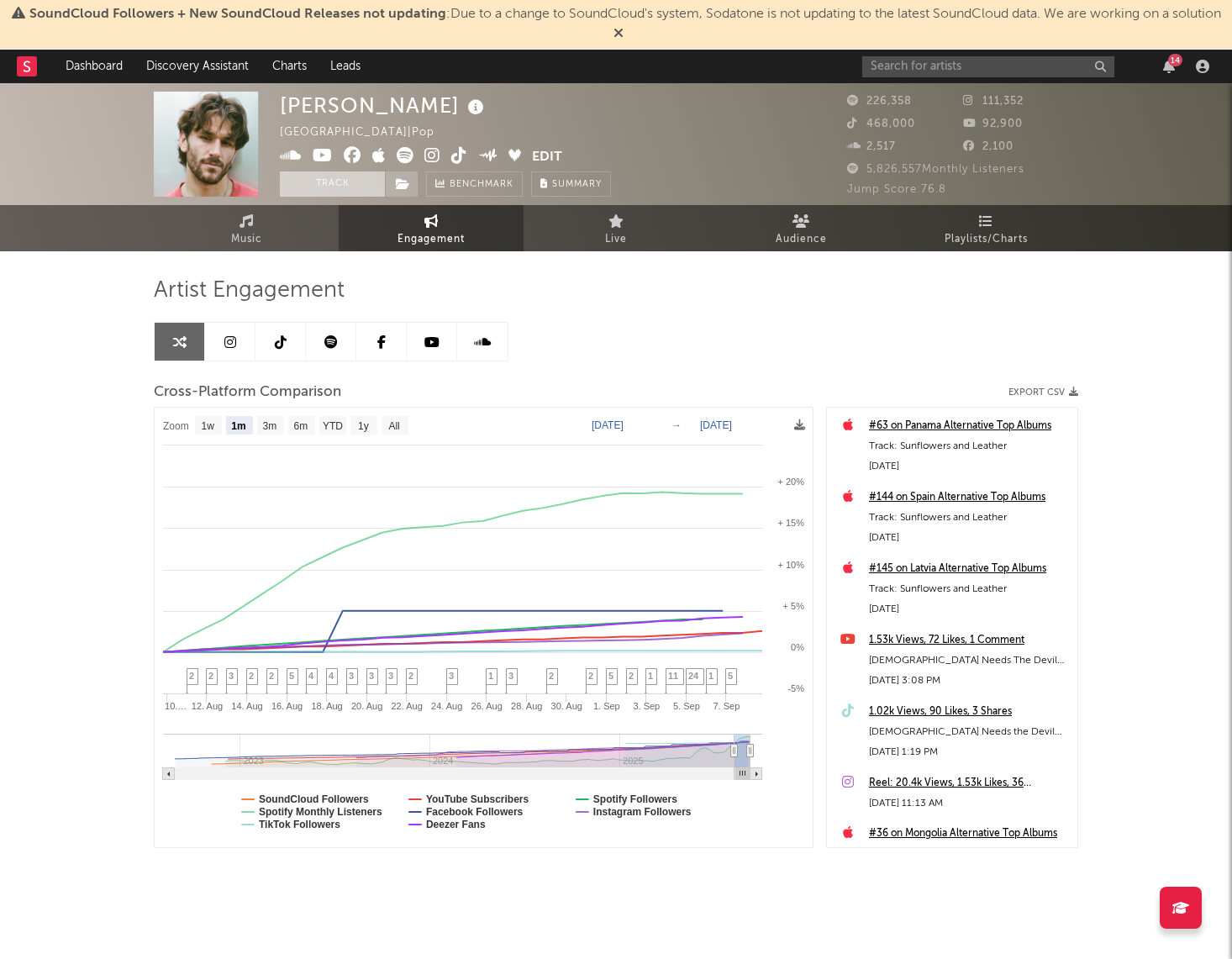
click at [338, 185] on button "Track" at bounding box center [332, 184] width 105 height 26
select select "1w"
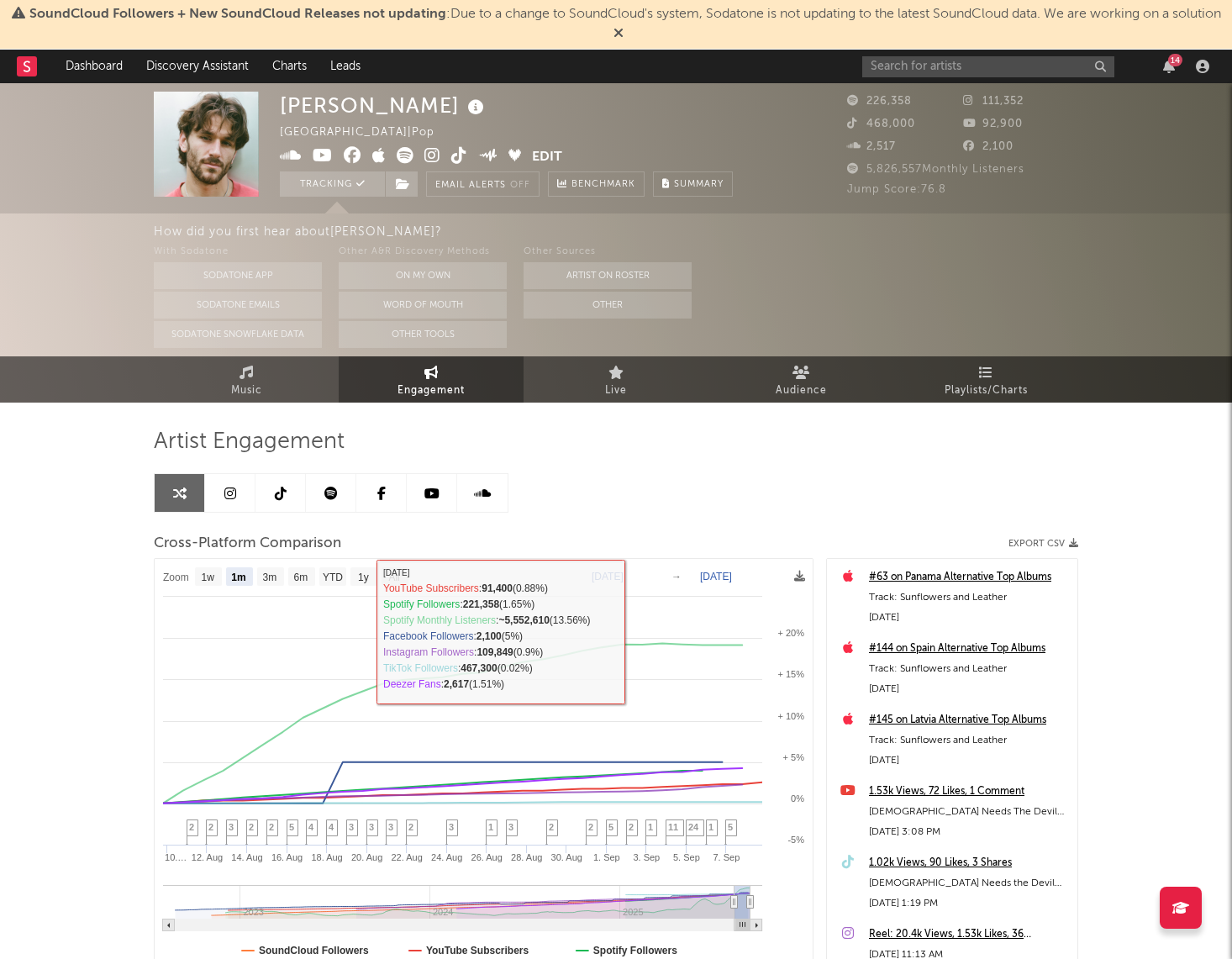
click at [394, 576] on text "All" at bounding box center [394, 577] width 11 height 11
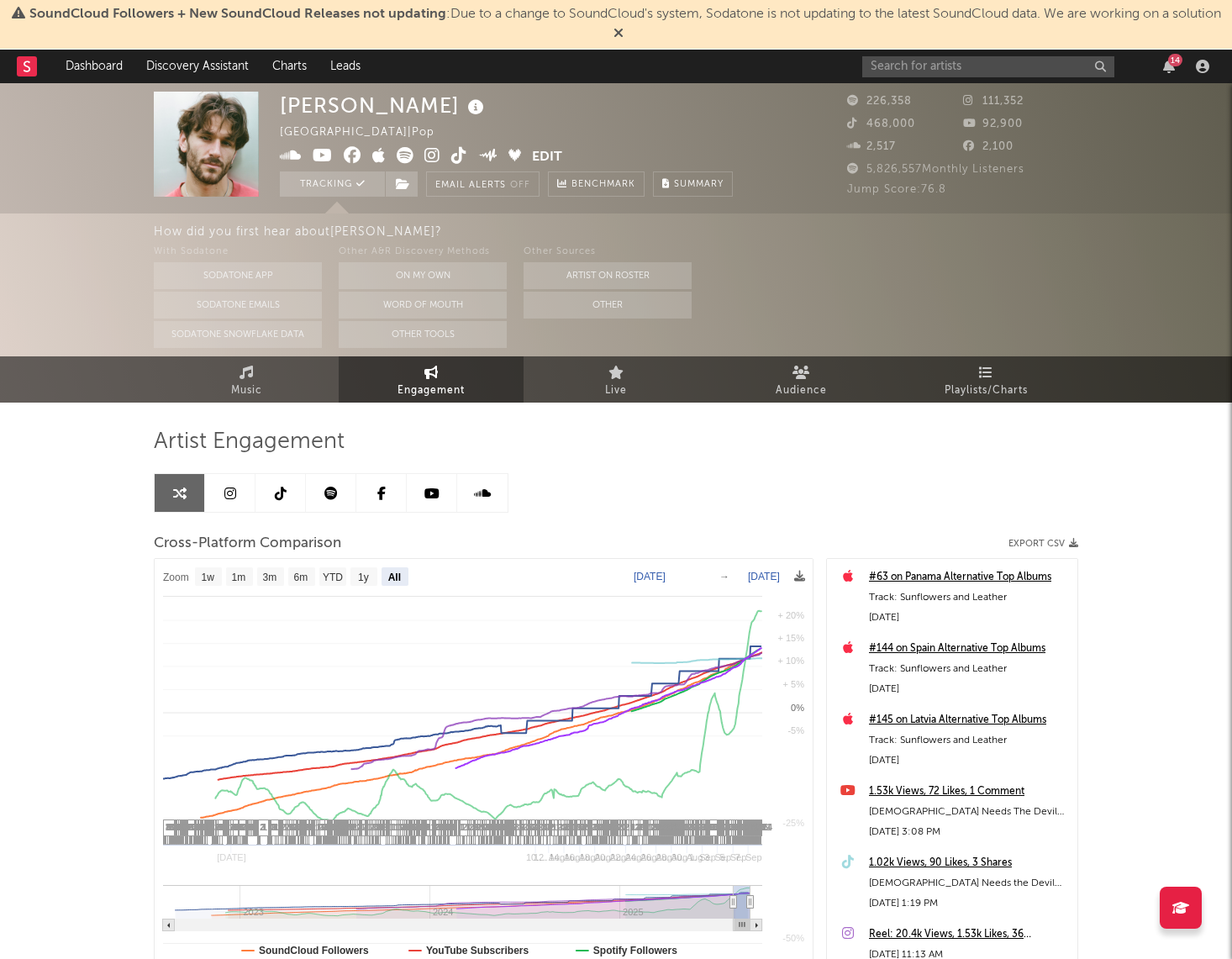
select select "All"
type input "[DATE]"
click at [394, 576] on text "All" at bounding box center [395, 577] width 12 height 11
select select "All"
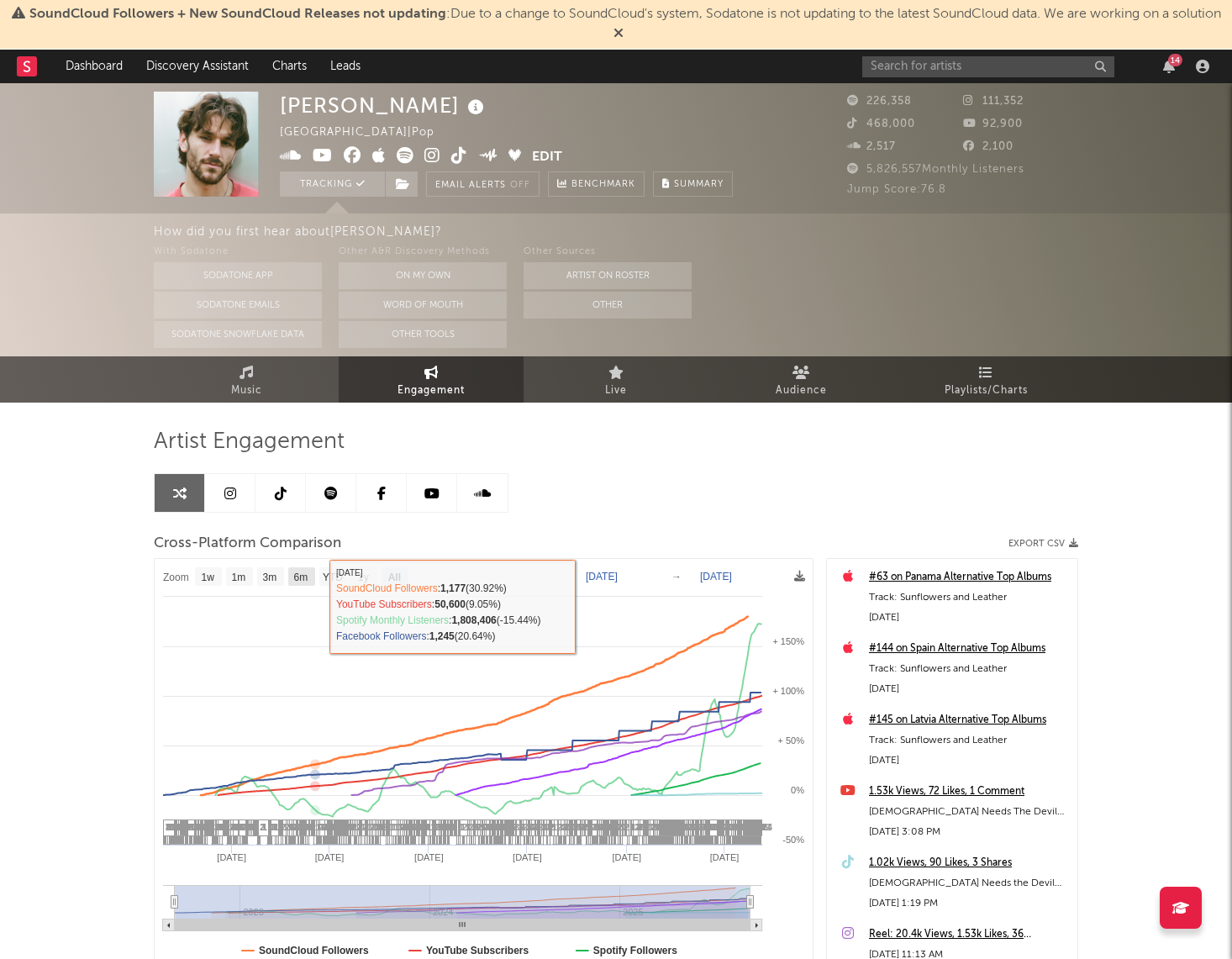
click at [299, 574] on text "6m" at bounding box center [301, 577] width 14 height 11
select select "6m"
type input "[DATE]"
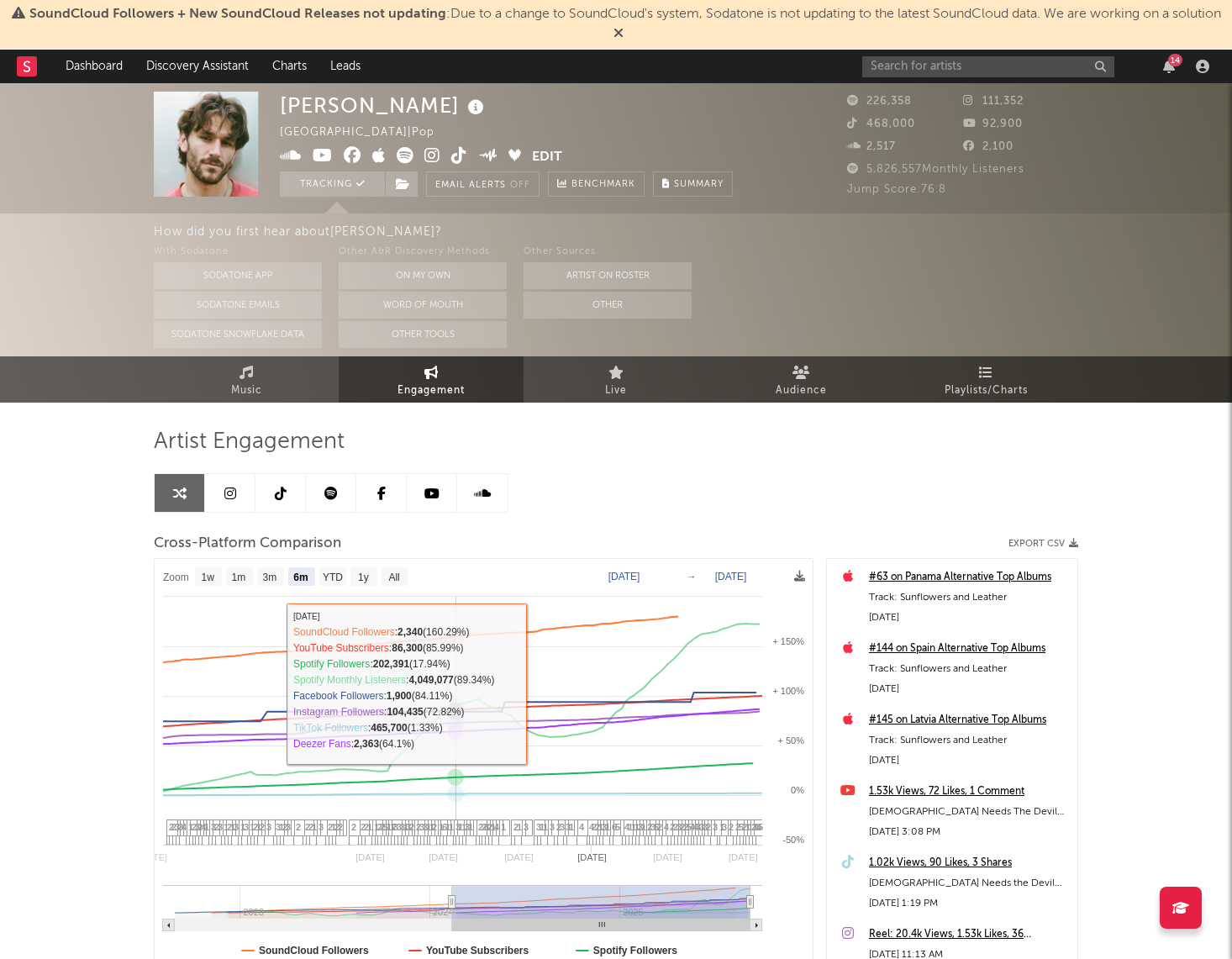
select select "6m"
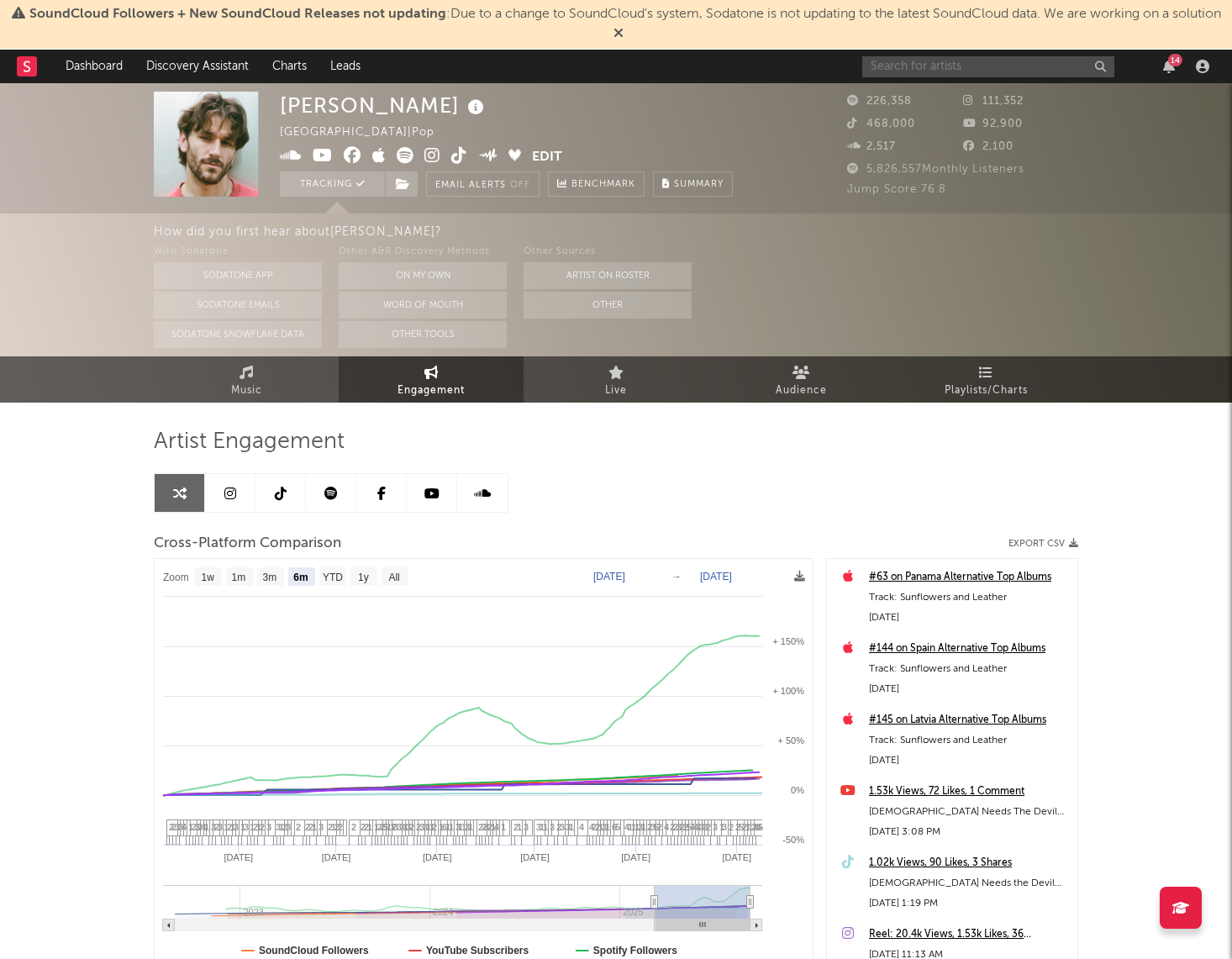
click at [929, 63] on input "text" at bounding box center [989, 67] width 252 height 21
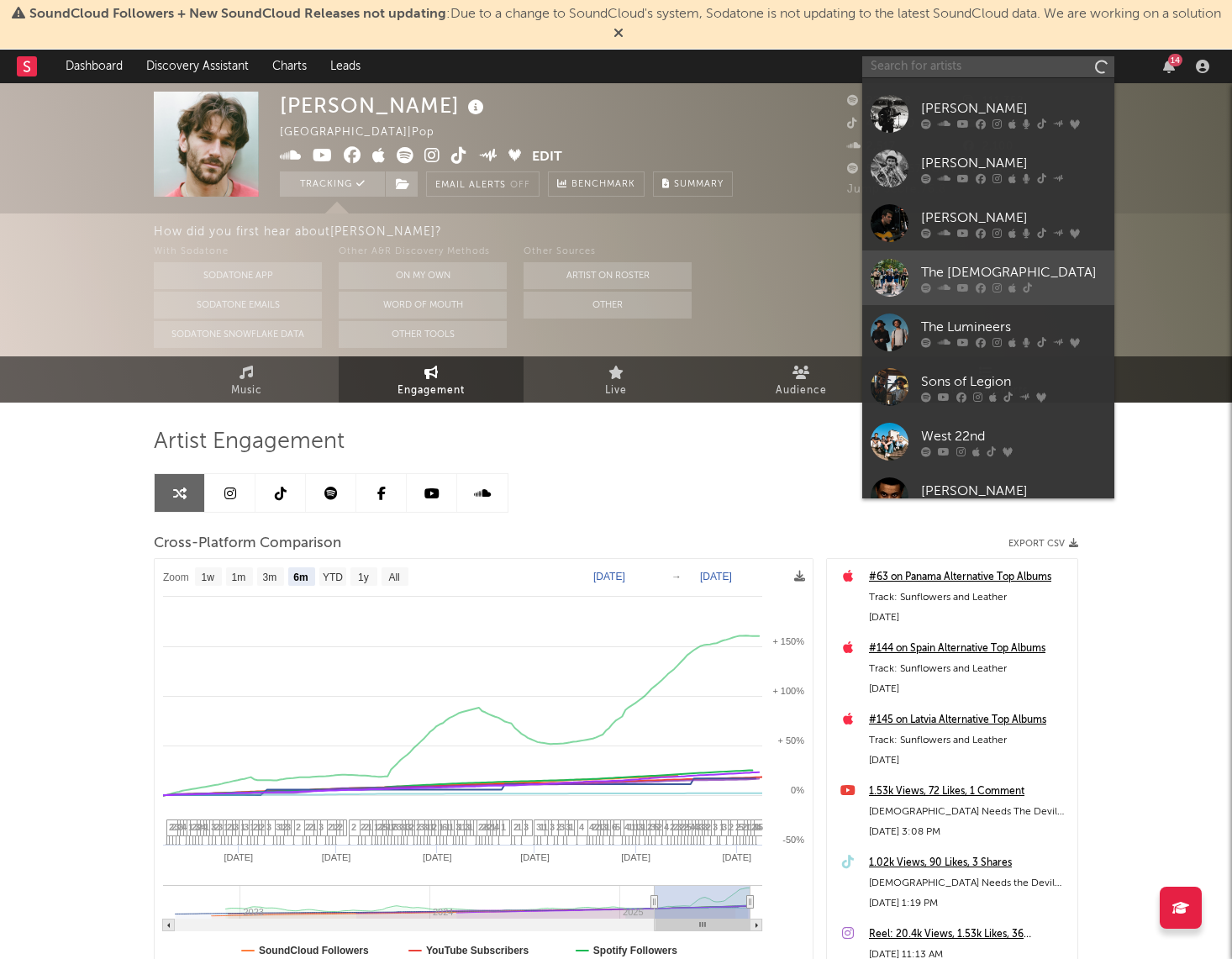
scroll to position [155, 0]
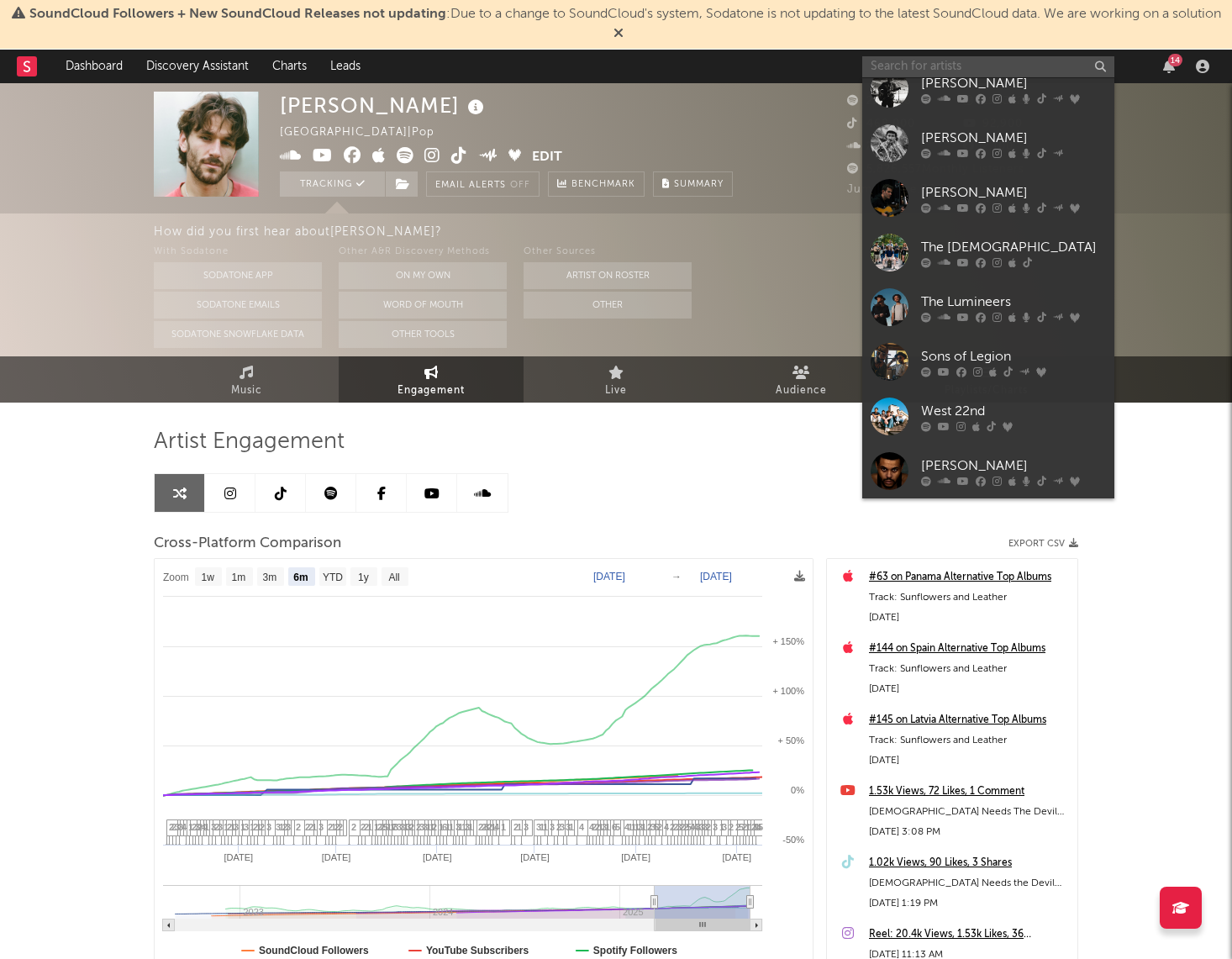
click at [944, 66] on input "text" at bounding box center [989, 67] width 252 height 21
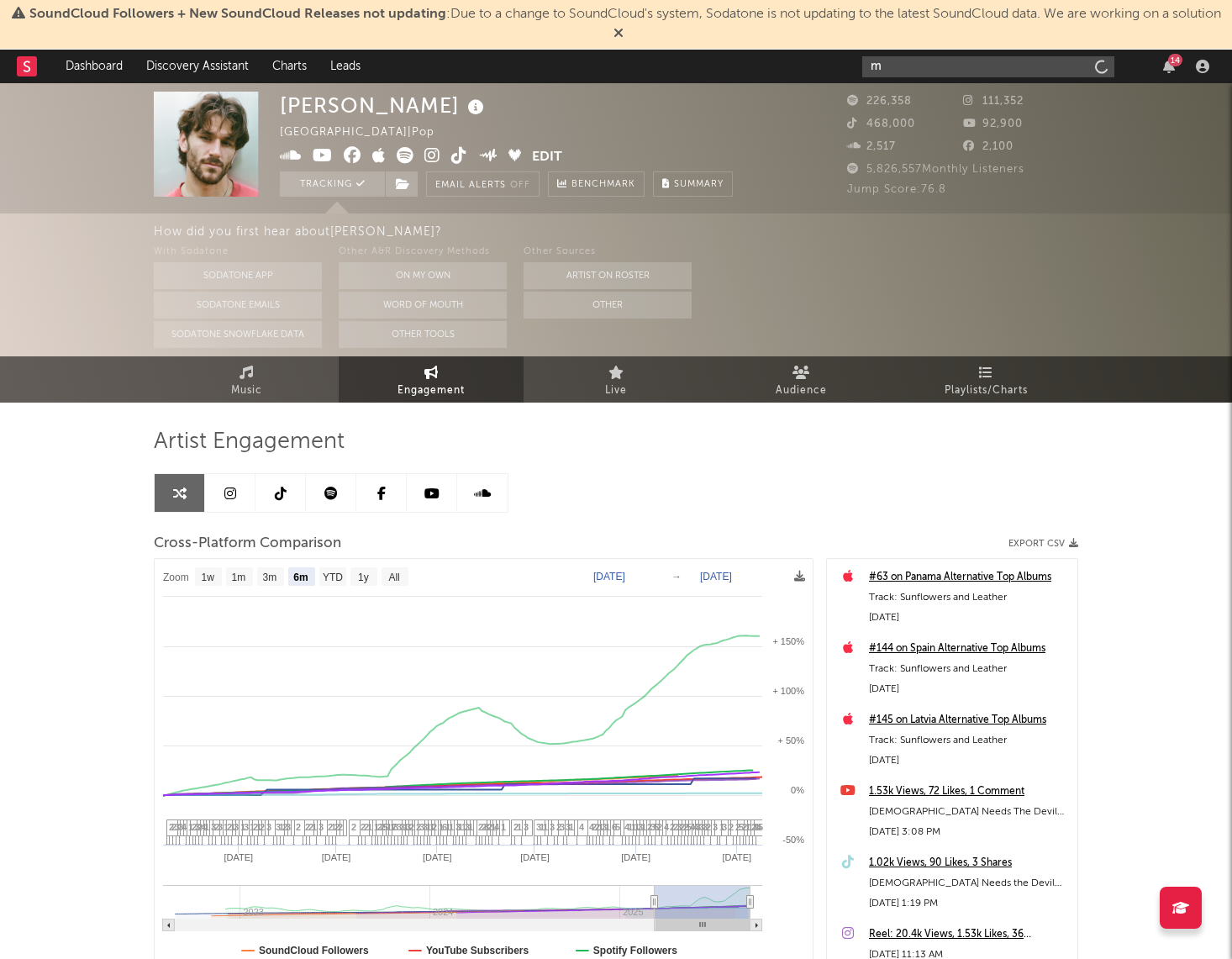
scroll to position [0, 0]
click at [965, 59] on input "[PERSON_NAME]" at bounding box center [989, 67] width 252 height 21
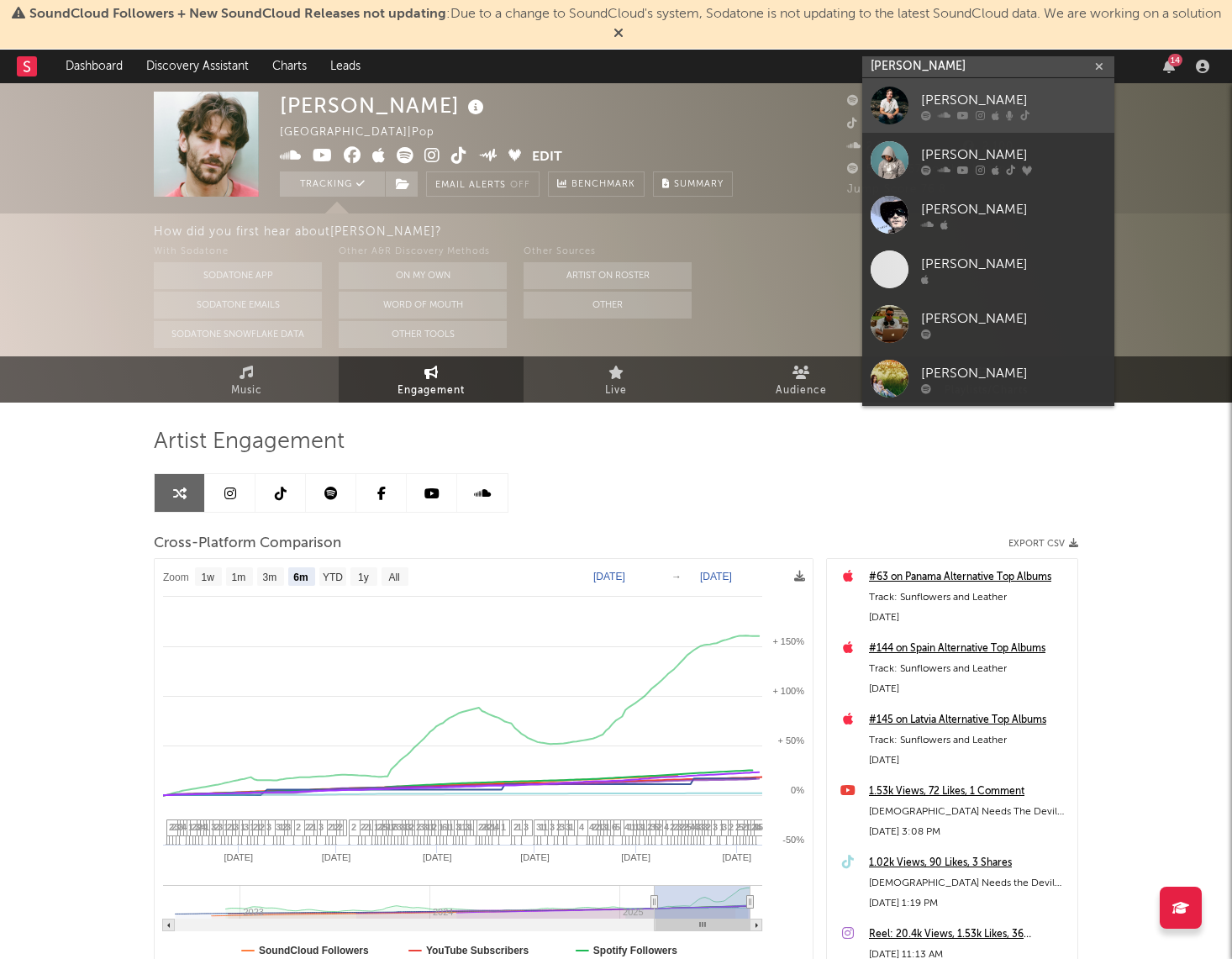
type input "[PERSON_NAME]"
click at [963, 93] on div "[PERSON_NAME]" at bounding box center [1013, 100] width 185 height 20
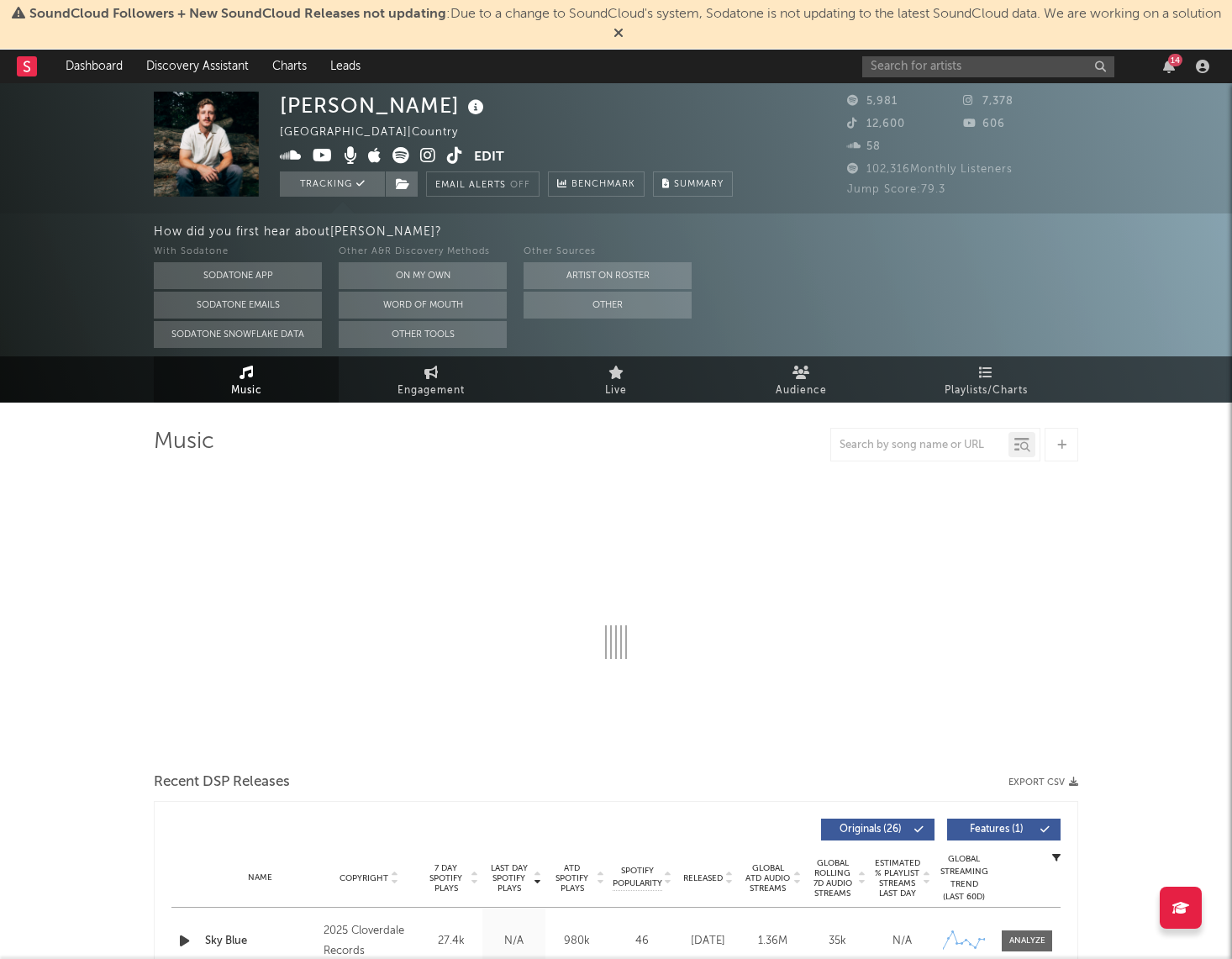
select select "6m"
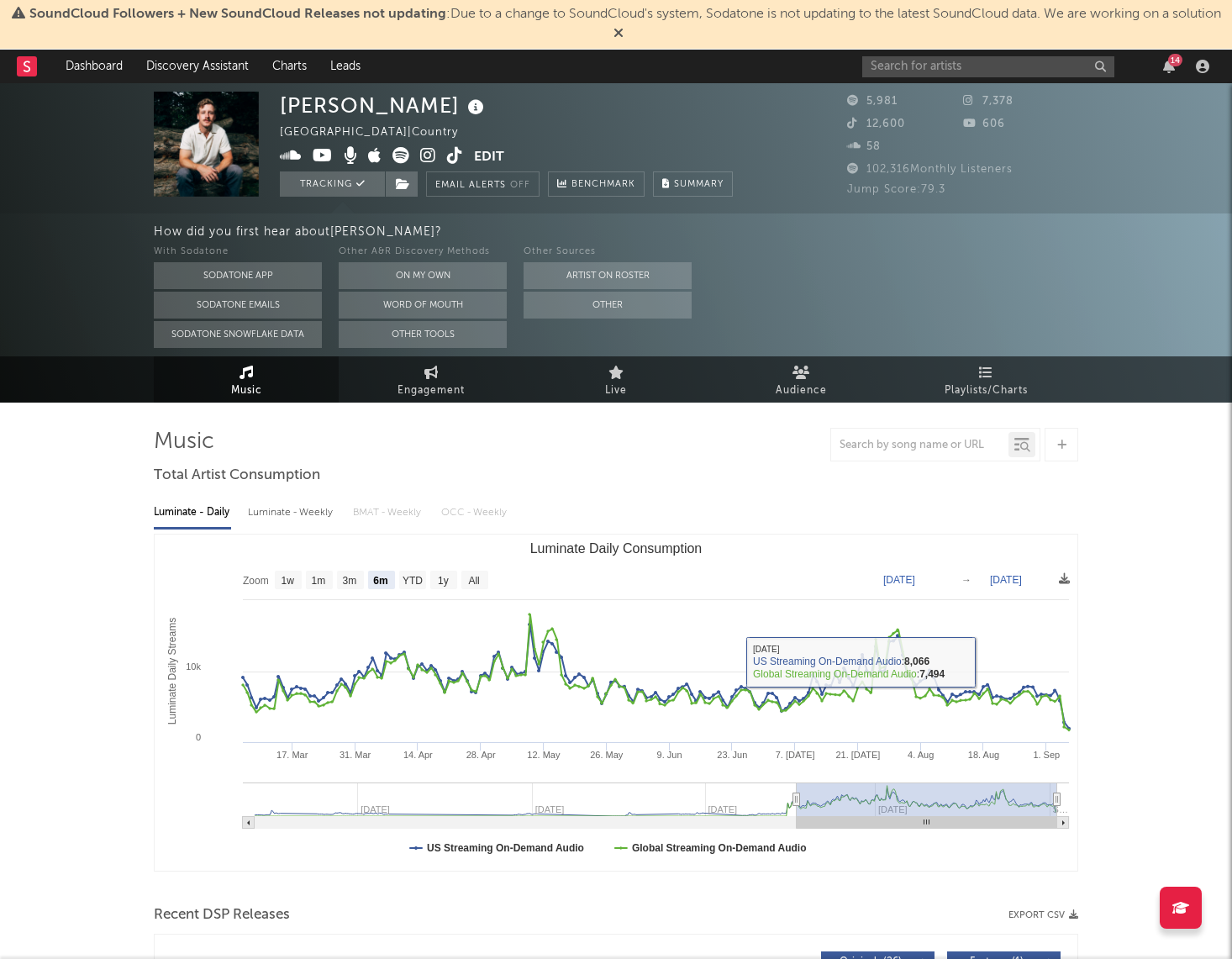
click at [315, 512] on div "Luminate - Weekly" at bounding box center [292, 513] width 88 height 28
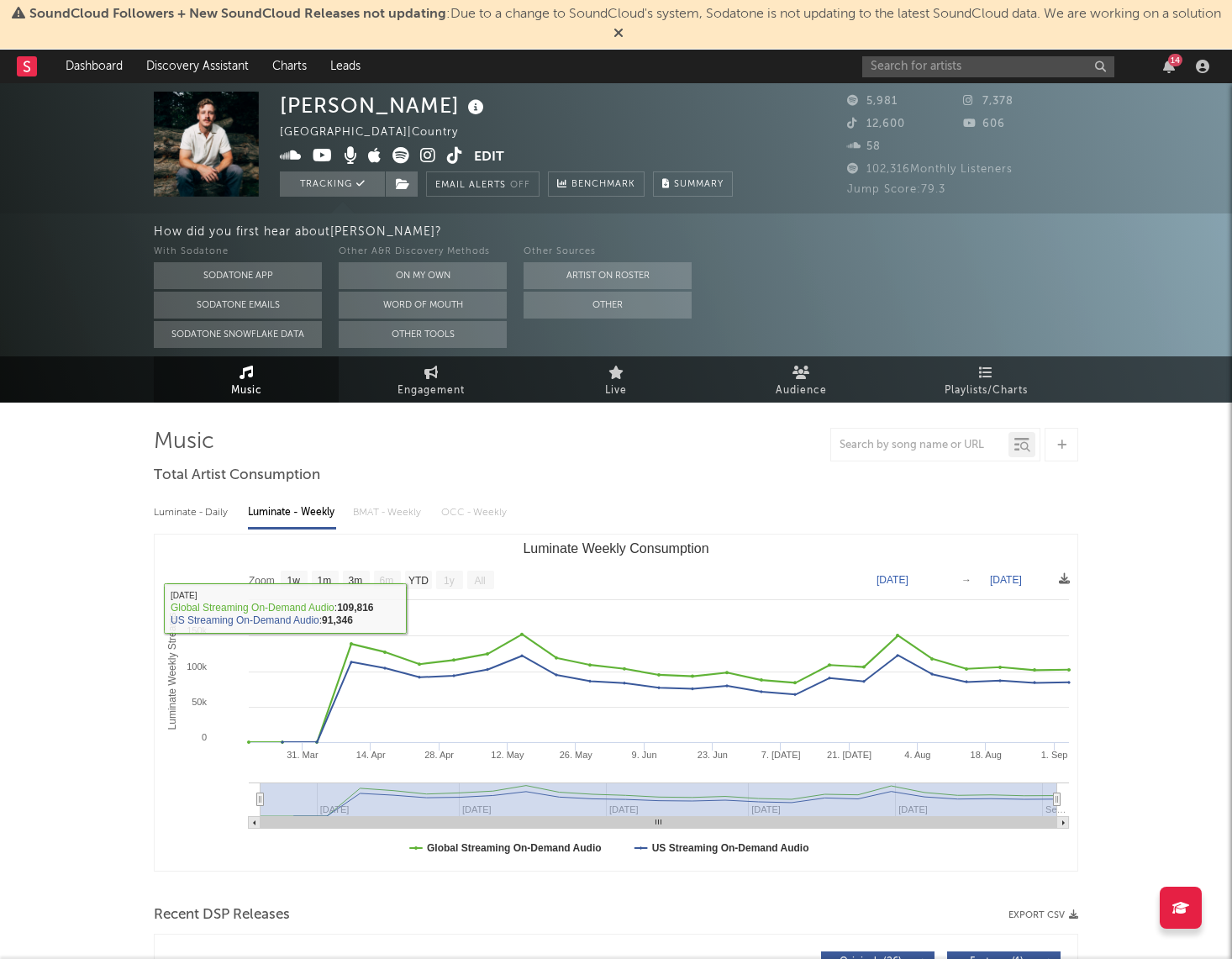
click at [429, 571] on rect "Luminate Weekly Consumption" at bounding box center [419, 580] width 27 height 19
select select "YTD"
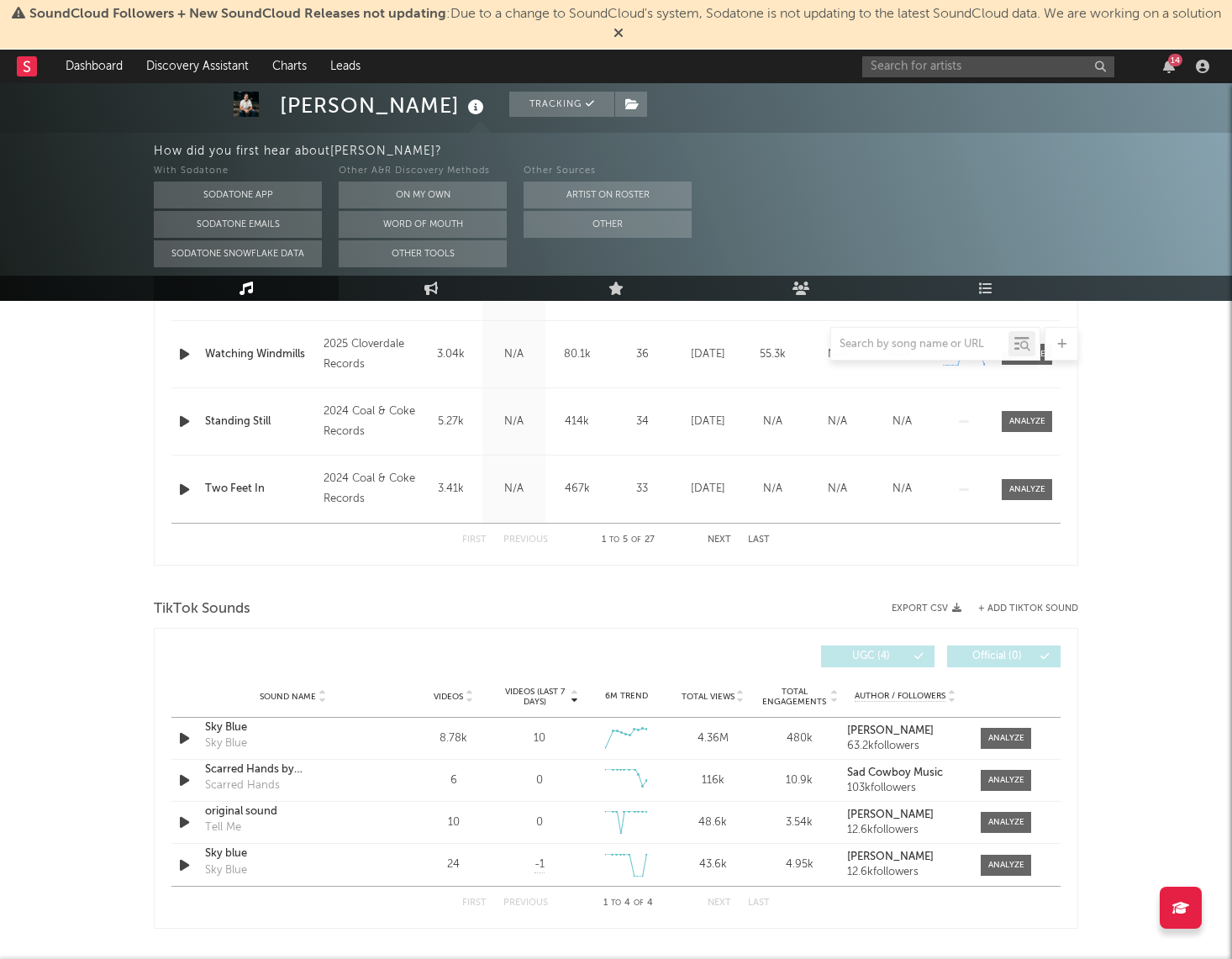
scroll to position [860, 0]
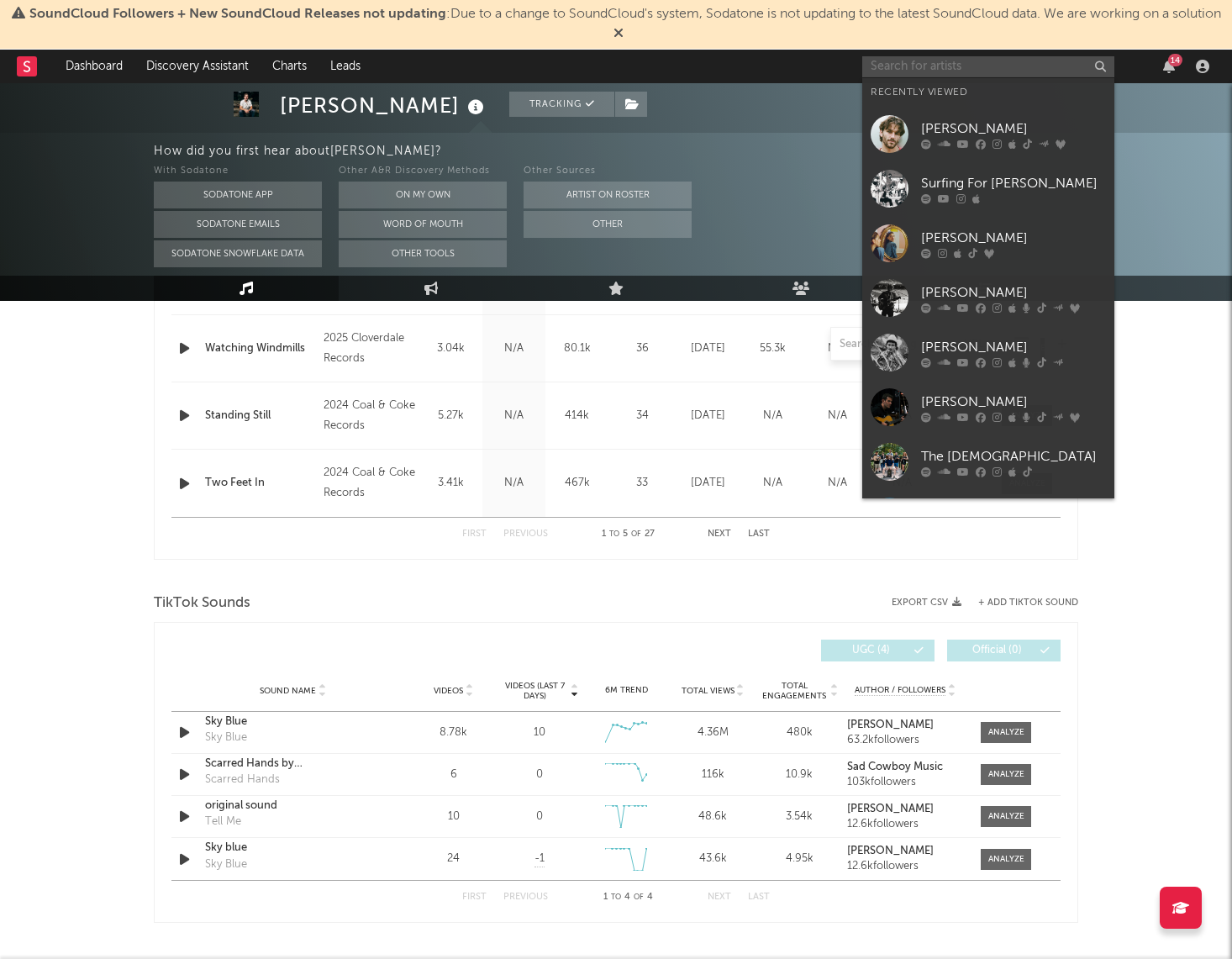
click at [977, 71] on input "text" at bounding box center [989, 67] width 252 height 21
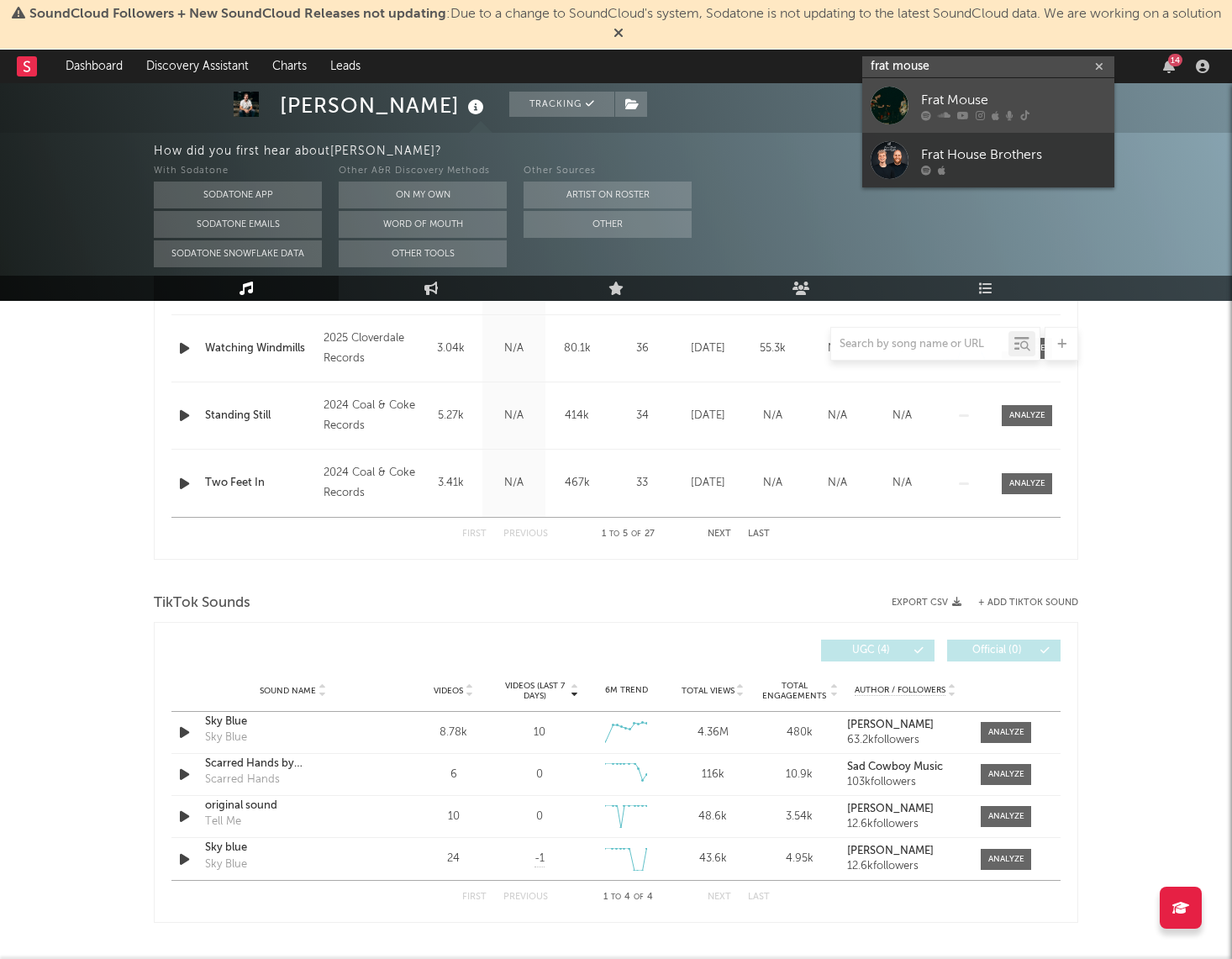
type input "frat mouse"
click at [962, 103] on div "Frat Mouse" at bounding box center [1013, 100] width 185 height 20
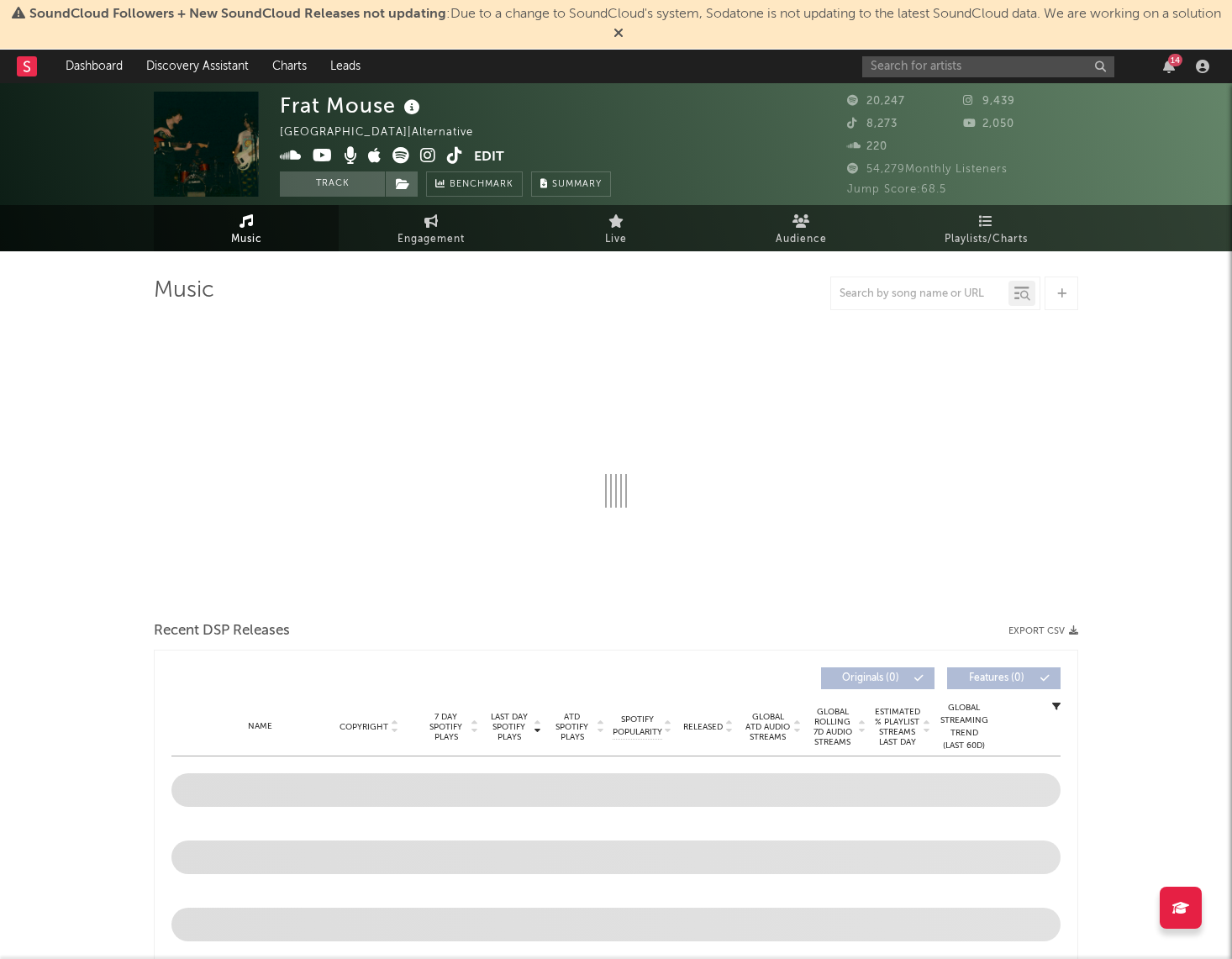
select select "6m"
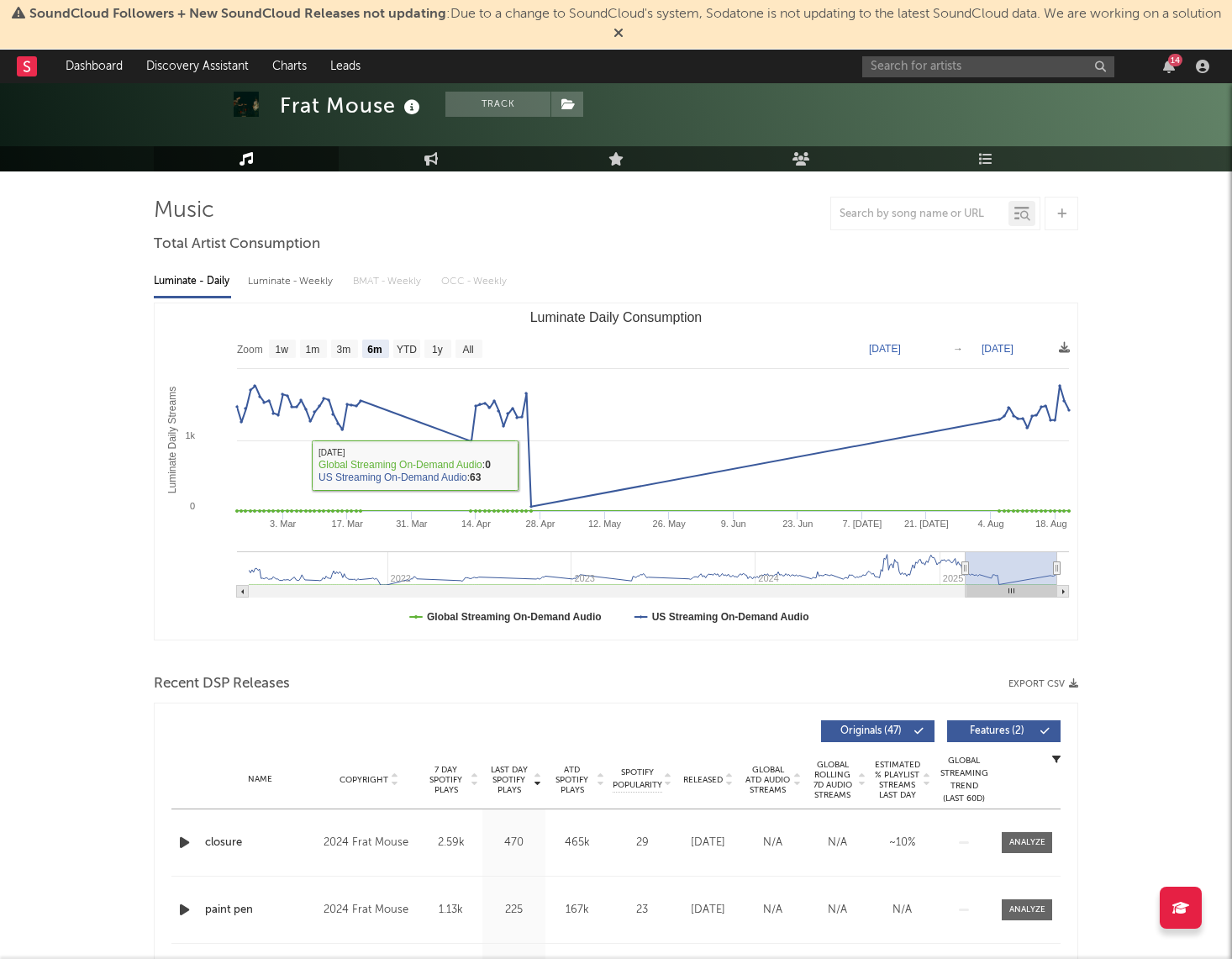
scroll to position [100, 0]
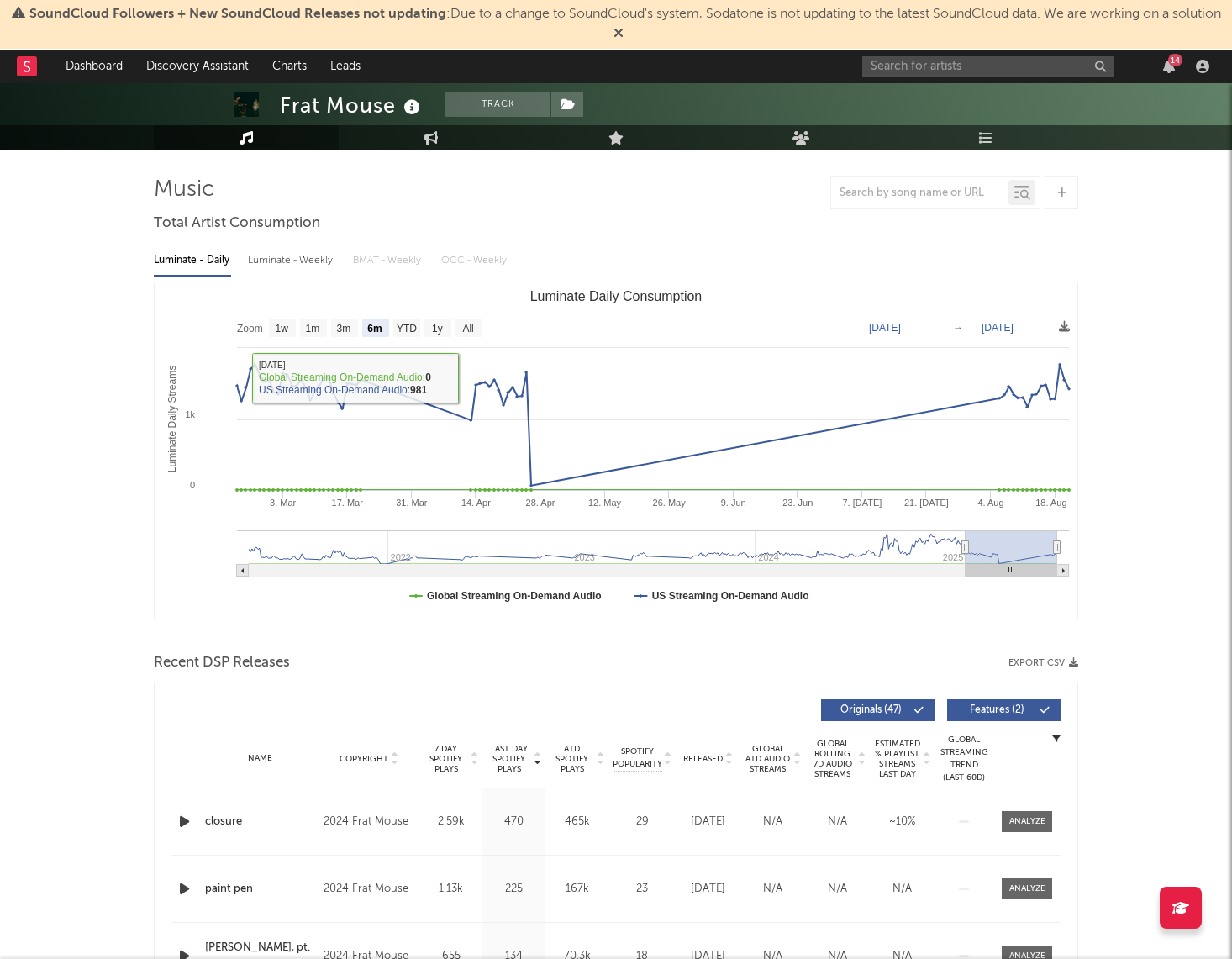
click at [296, 264] on div "Luminate - Weekly" at bounding box center [292, 260] width 88 height 28
select select "6m"
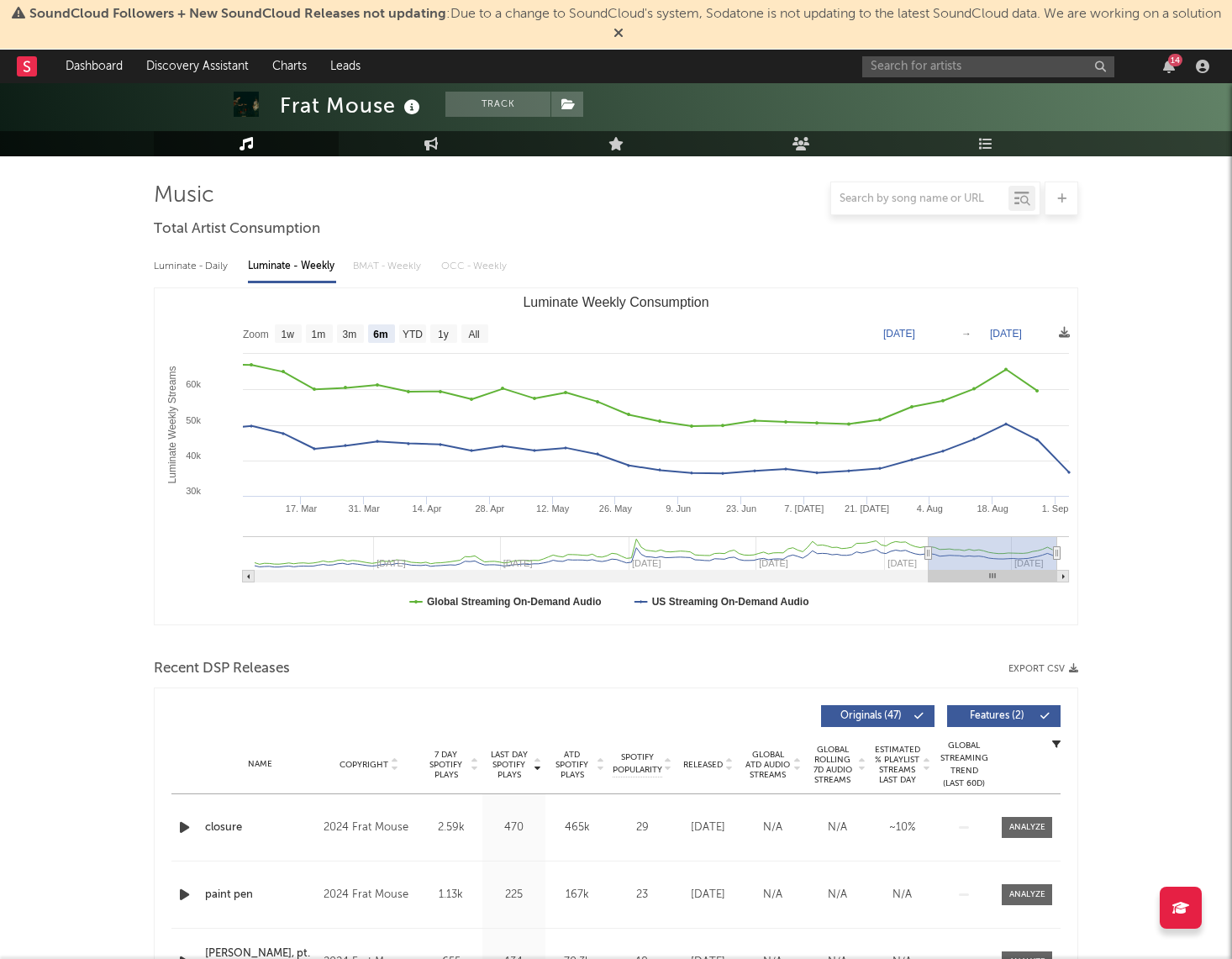
scroll to position [0, 0]
